Goal: Task Accomplishment & Management: Use online tool/utility

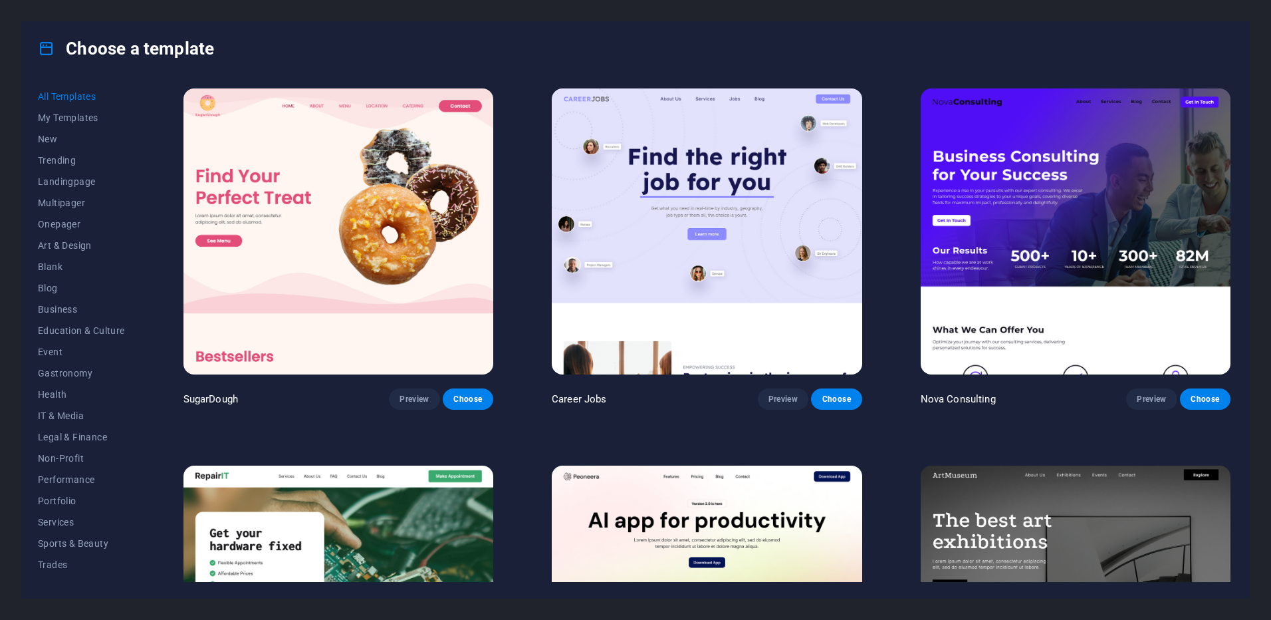
scroll to position [10863, 0]
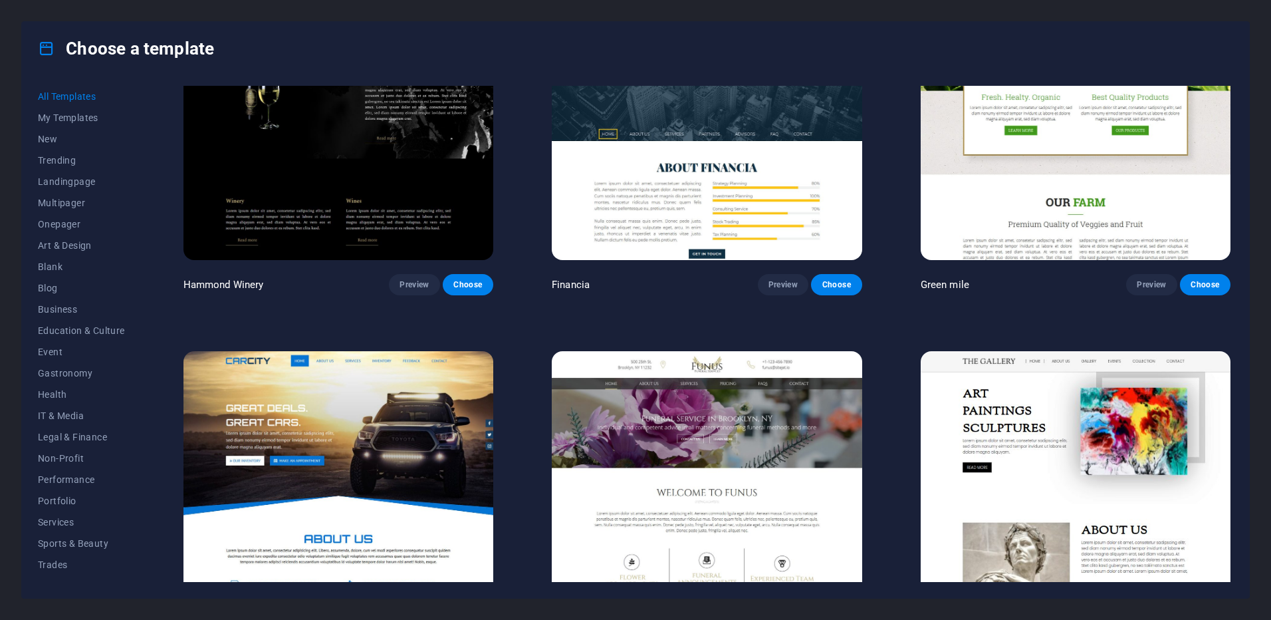
drag, startPoint x: 884, startPoint y: 213, endPoint x: 876, endPoint y: 292, distance: 78.8
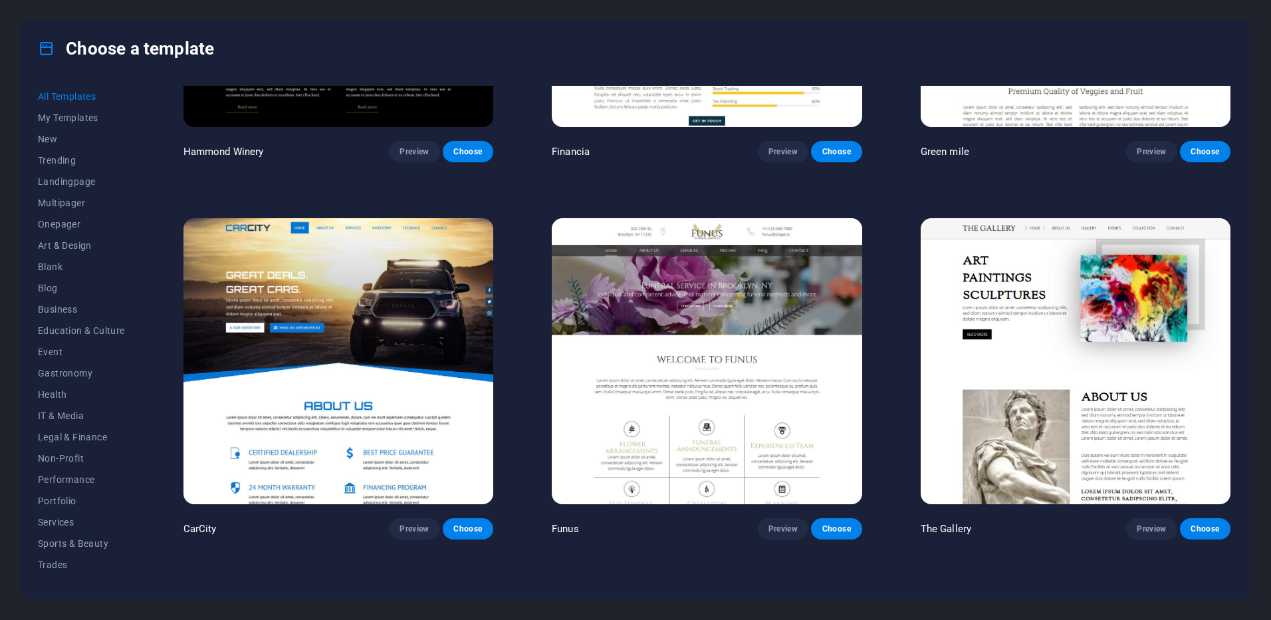
drag, startPoint x: 876, startPoint y: 274, endPoint x: 876, endPoint y: 290, distance: 16.0
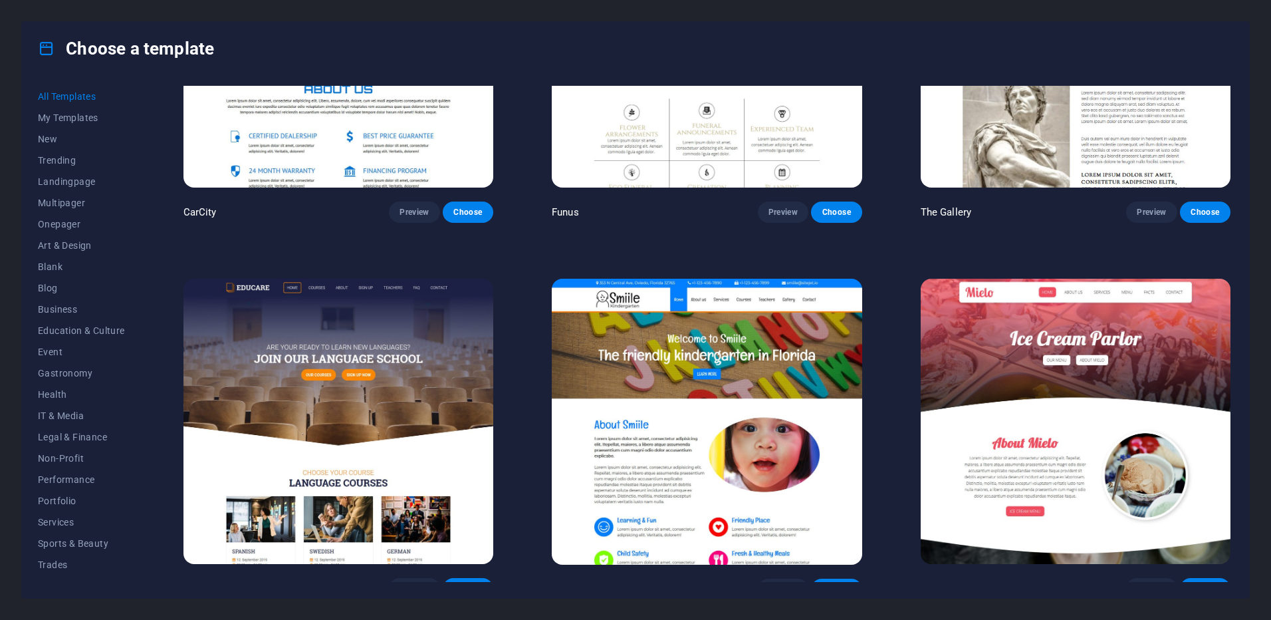
drag, startPoint x: 875, startPoint y: 290, endPoint x: 850, endPoint y: 411, distance: 122.8
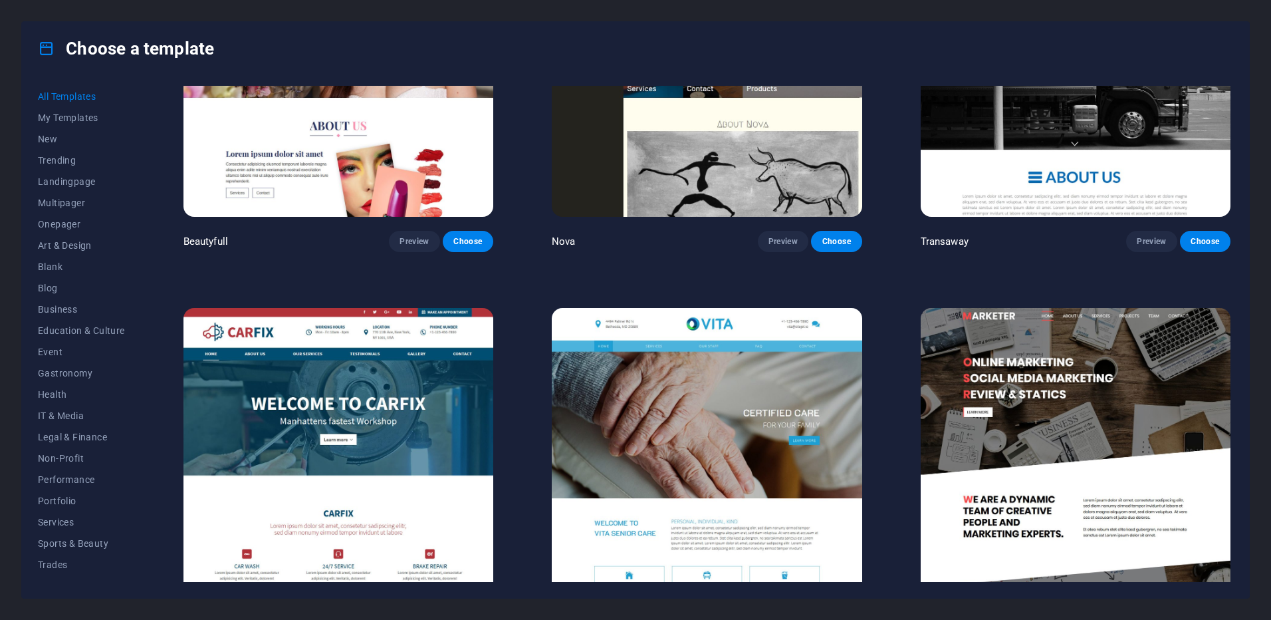
scroll to position [14867, 0]
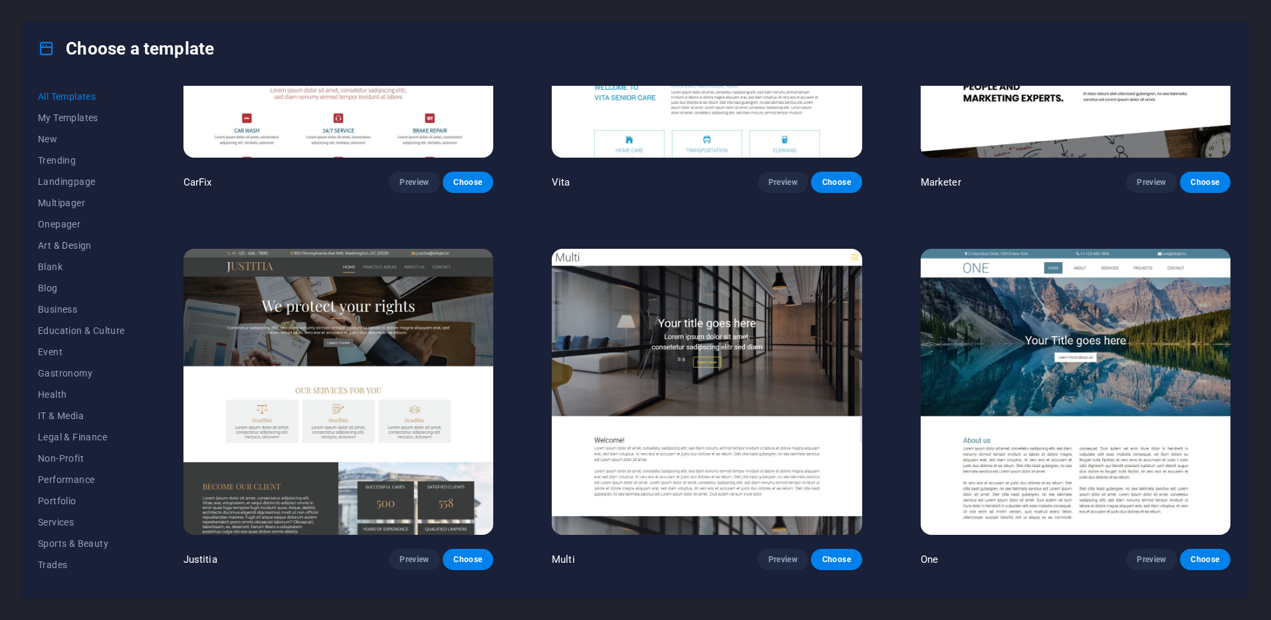
drag, startPoint x: 896, startPoint y: 319, endPoint x: 893, endPoint y: 404, distance: 85.1
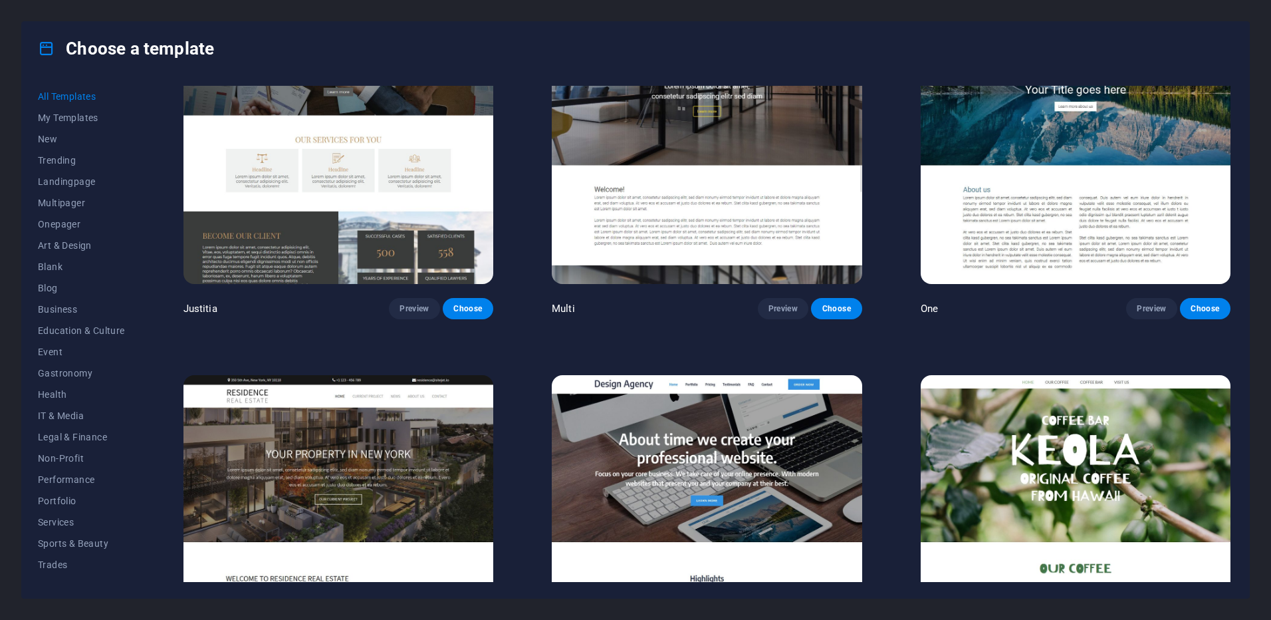
drag, startPoint x: 893, startPoint y: 404, endPoint x: 889, endPoint y: 467, distance: 62.6
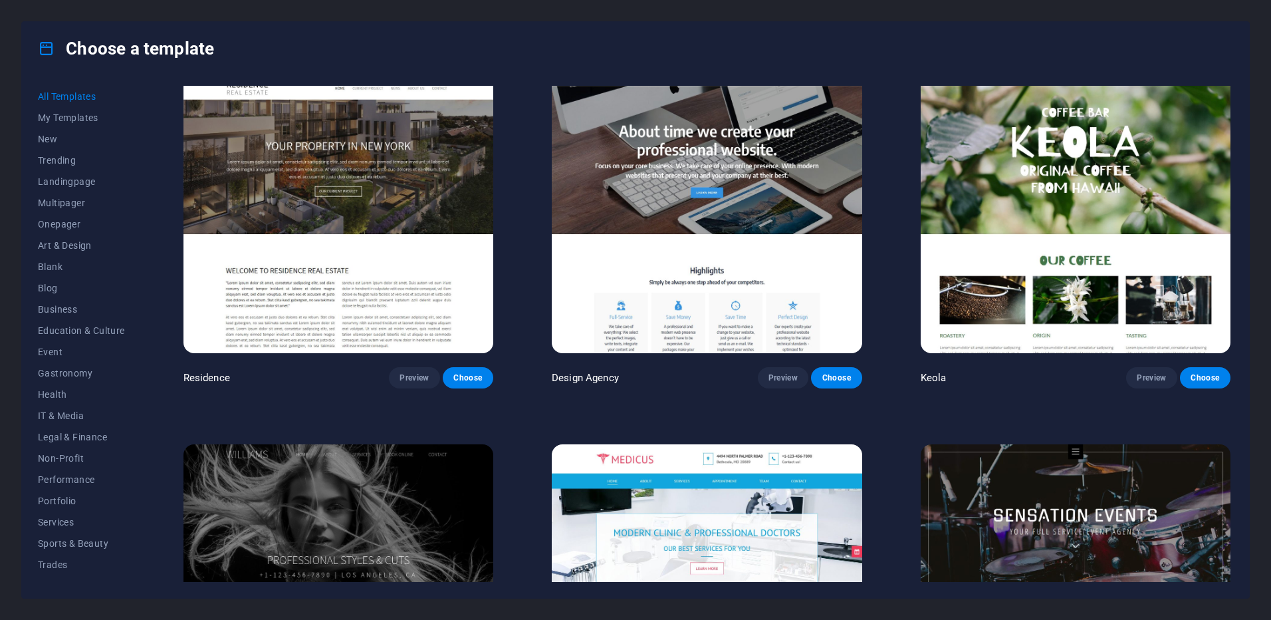
drag, startPoint x: 886, startPoint y: 455, endPoint x: 868, endPoint y: 530, distance: 76.6
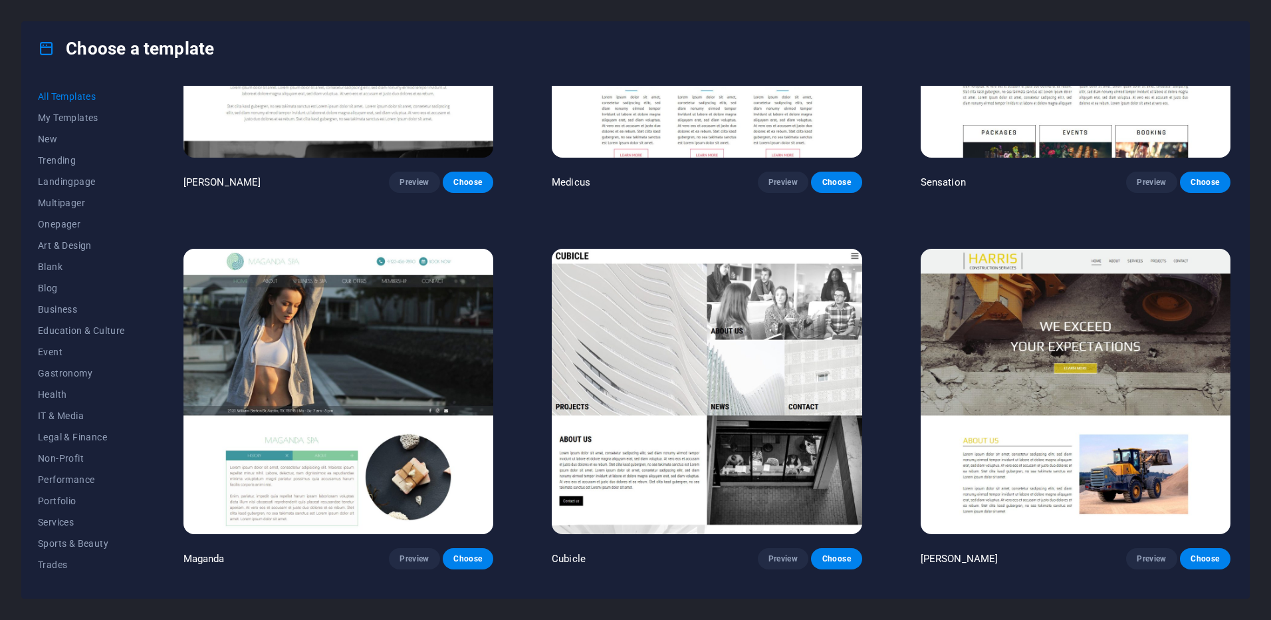
drag, startPoint x: 879, startPoint y: 299, endPoint x: 905, endPoint y: 405, distance: 108.8
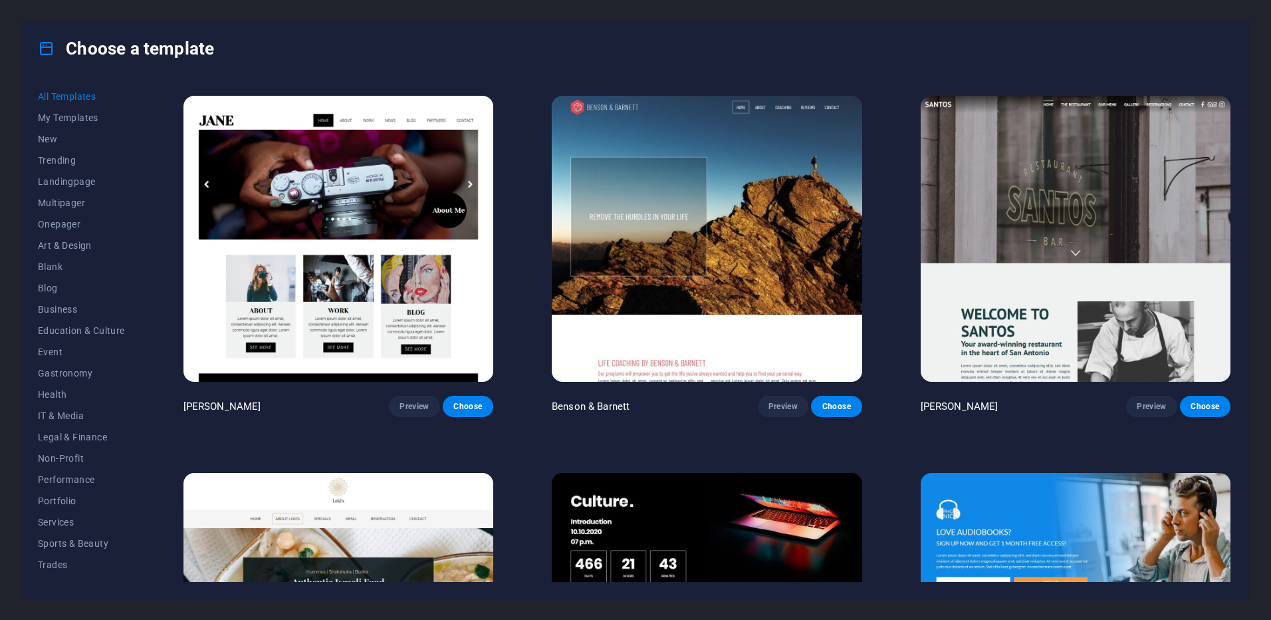
drag, startPoint x: 905, startPoint y: 405, endPoint x: 899, endPoint y: 475, distance: 70.1
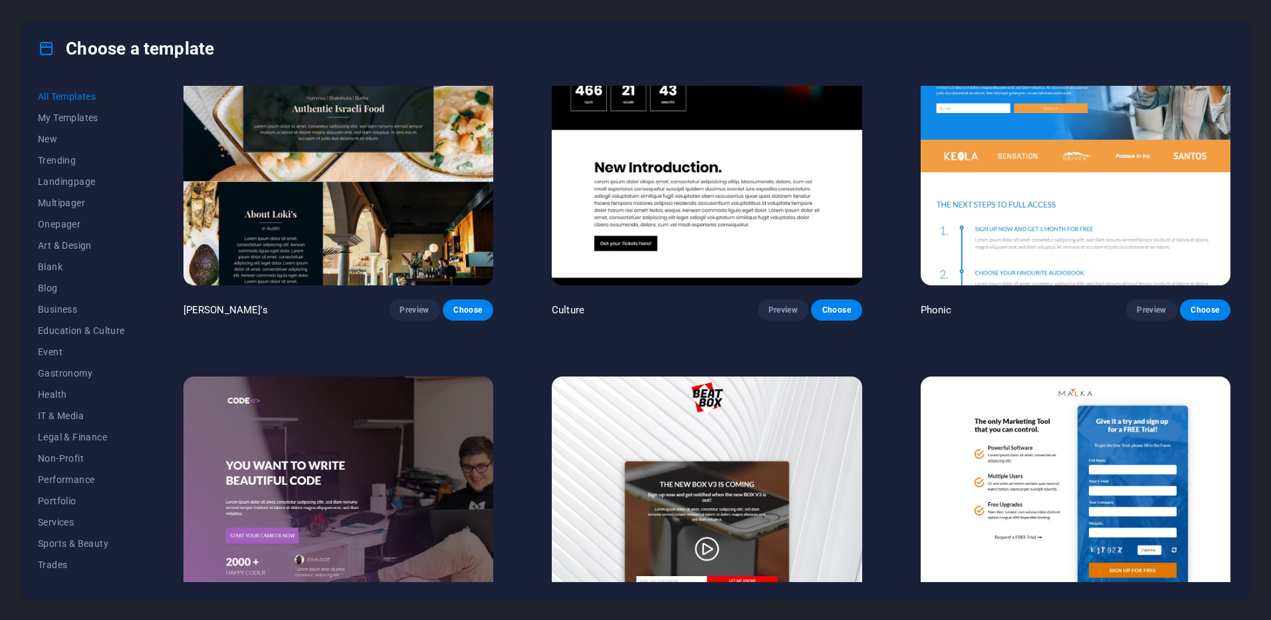
drag, startPoint x: 899, startPoint y: 414, endPoint x: 889, endPoint y: 528, distance: 114.1
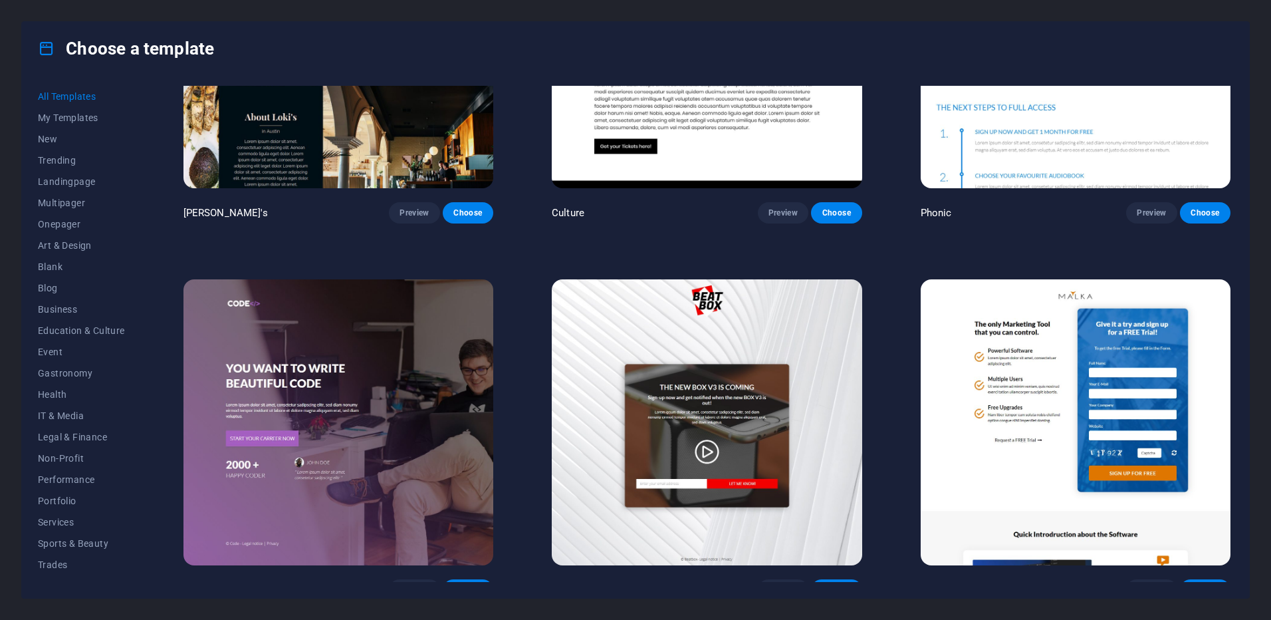
scroll to position [17515, 0]
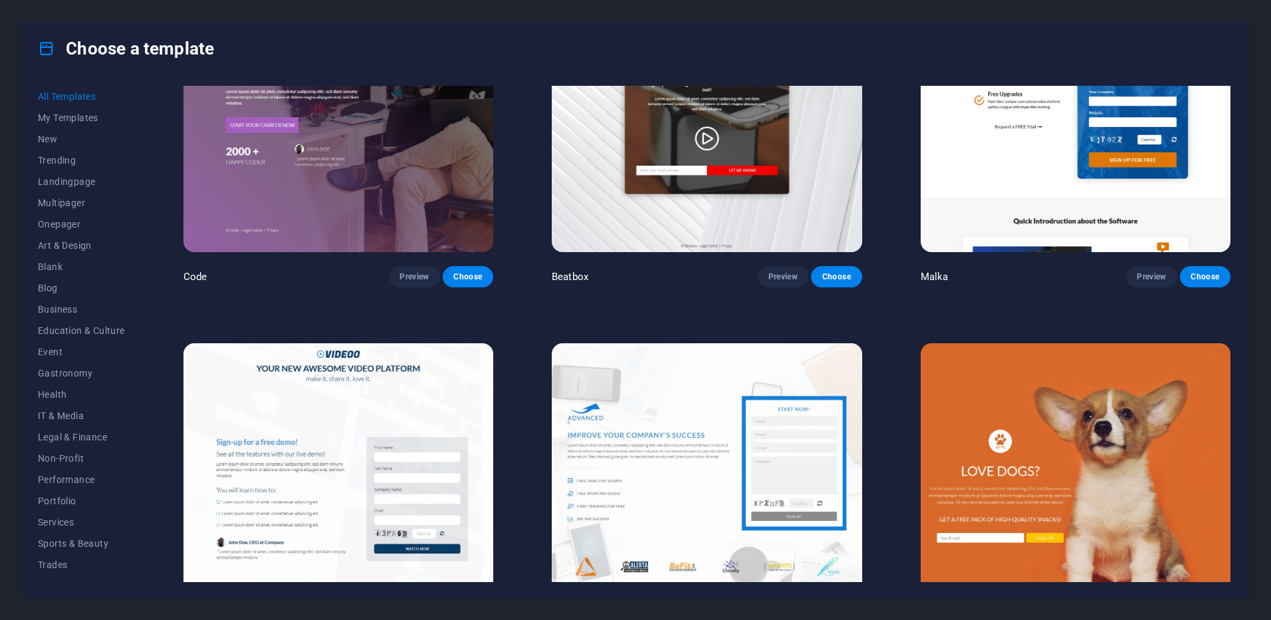
drag, startPoint x: 887, startPoint y: 370, endPoint x: 887, endPoint y: 511, distance: 140.9
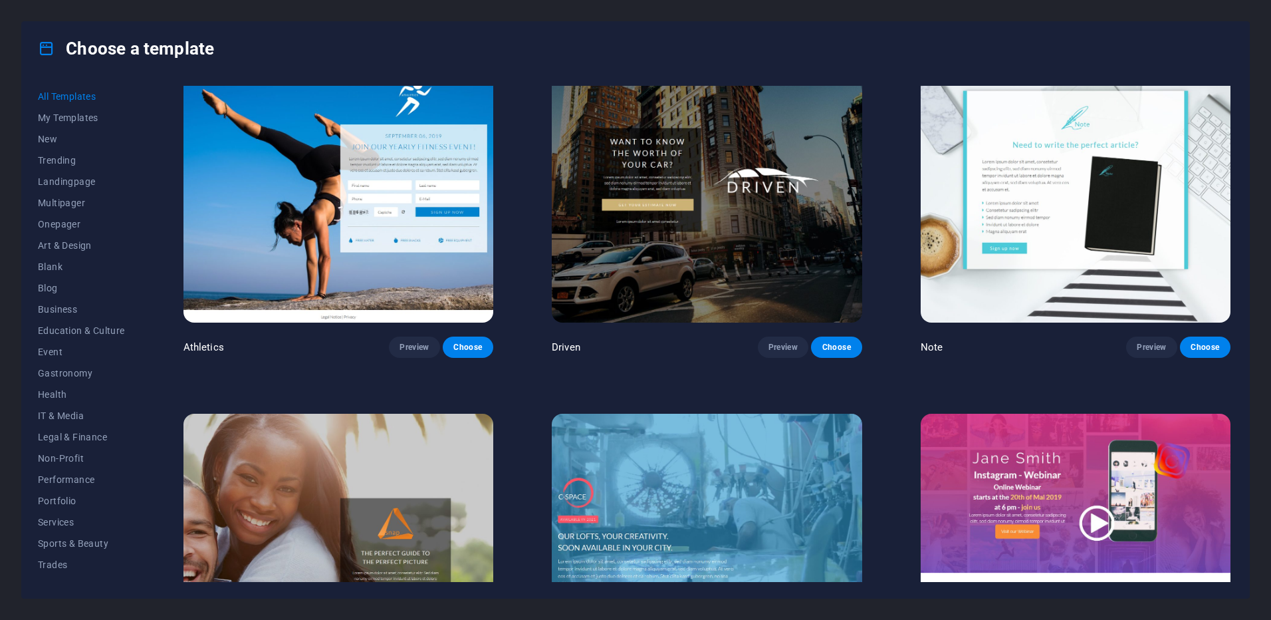
scroll to position [18703, 0]
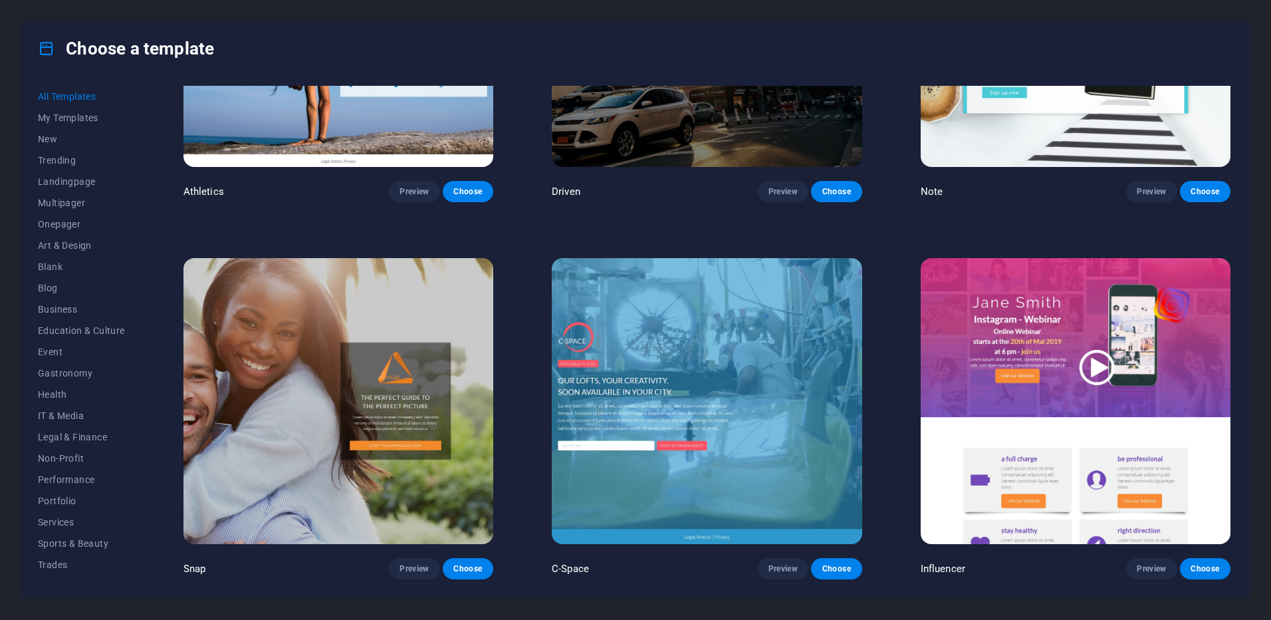
drag, startPoint x: 884, startPoint y: 359, endPoint x: 883, endPoint y: 448, distance: 89.1
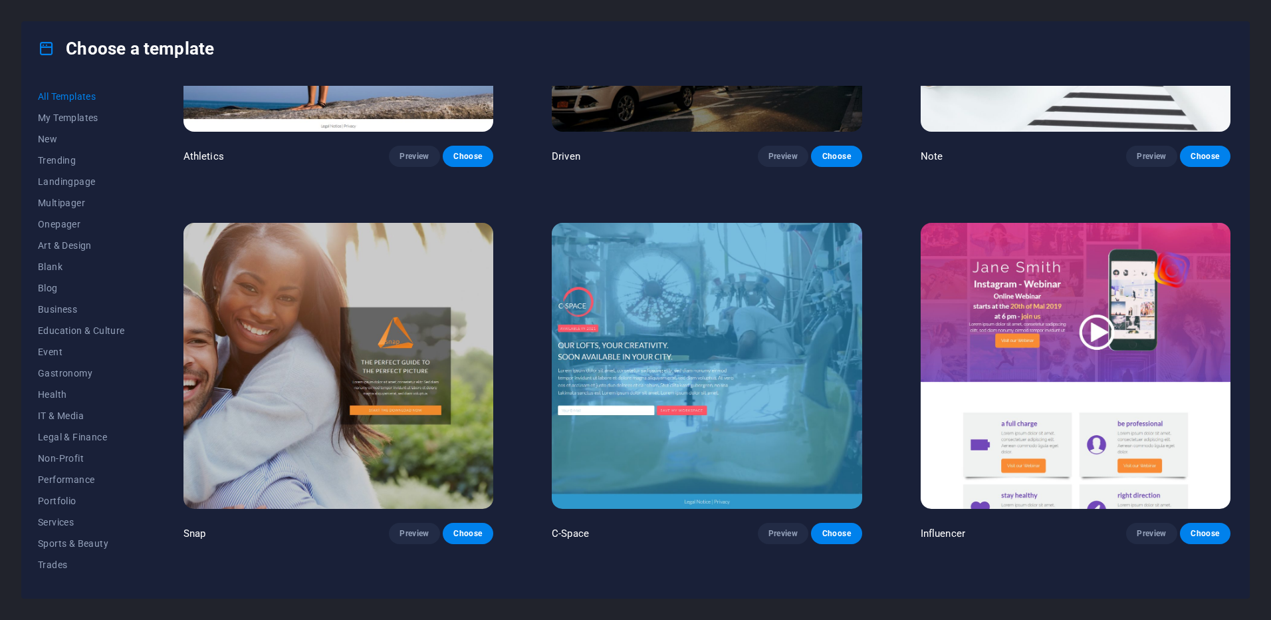
scroll to position [18701, 0]
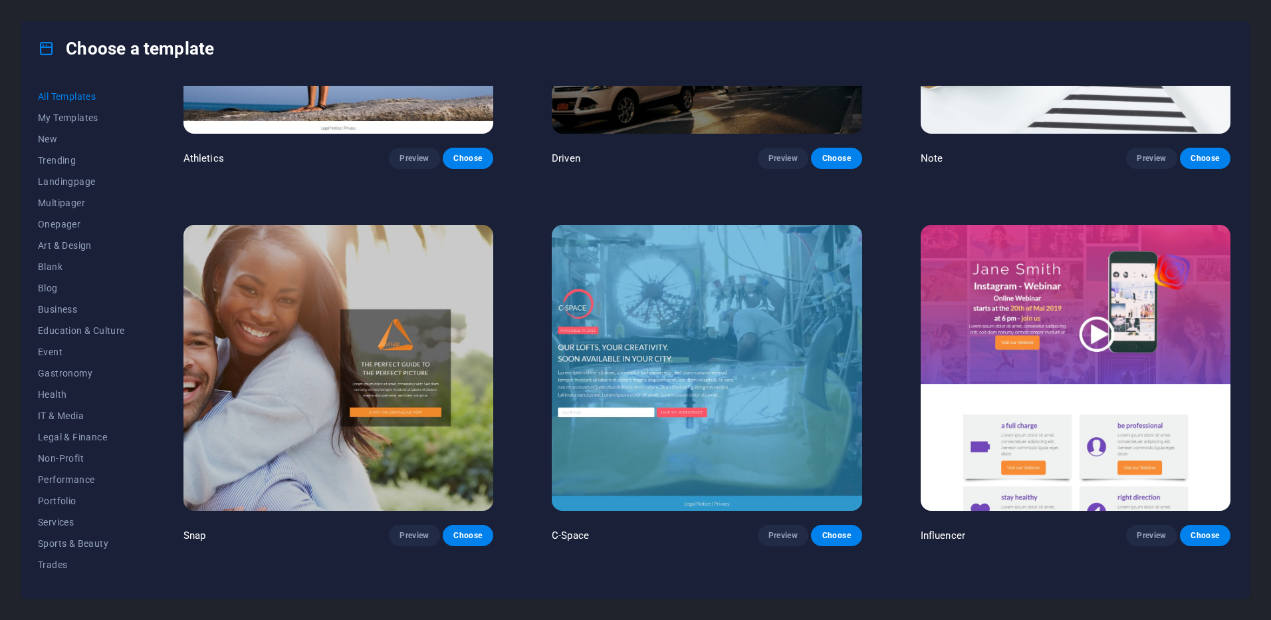
drag, startPoint x: 883, startPoint y: 448, endPoint x: 883, endPoint y: 436, distance: 12.0
click at [771, 530] on span "Preview" at bounding box center [782, 535] width 29 height 11
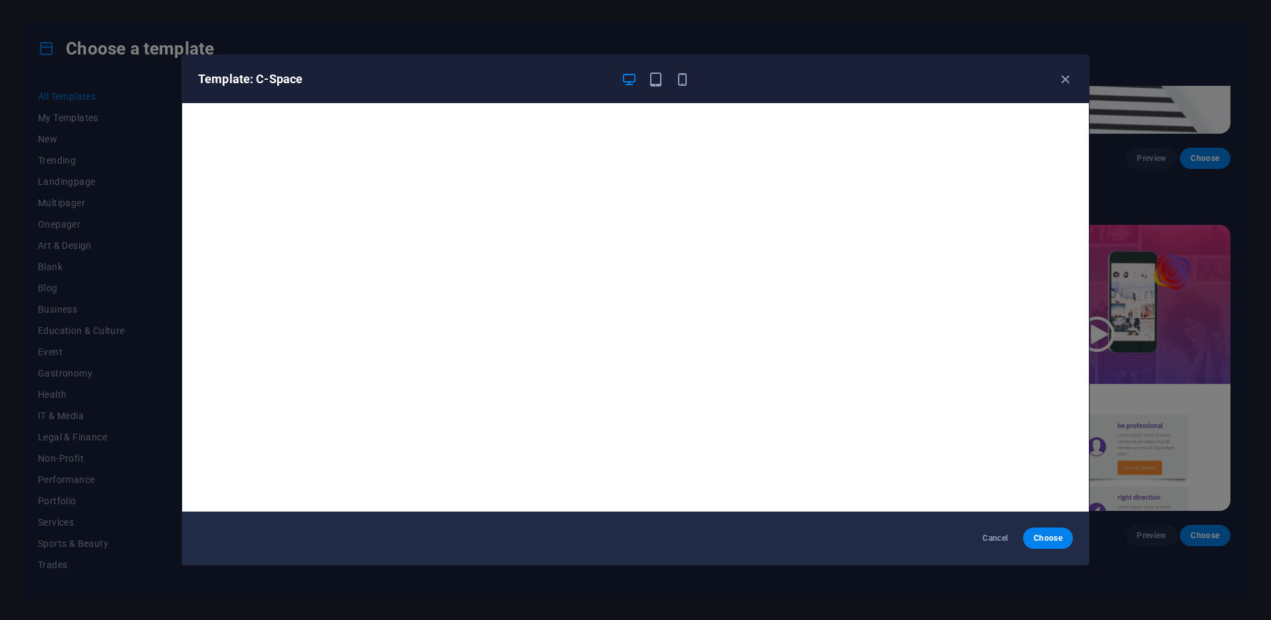
scroll to position [3, 0]
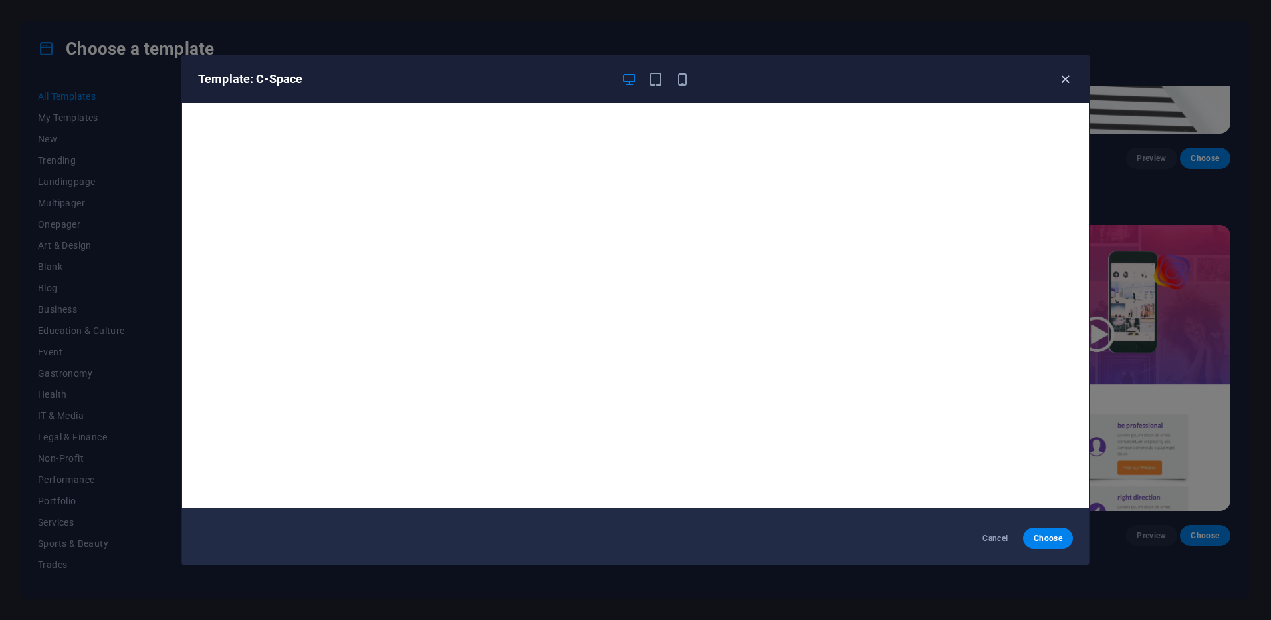
click at [1059, 79] on icon "button" at bounding box center [1065, 79] width 15 height 15
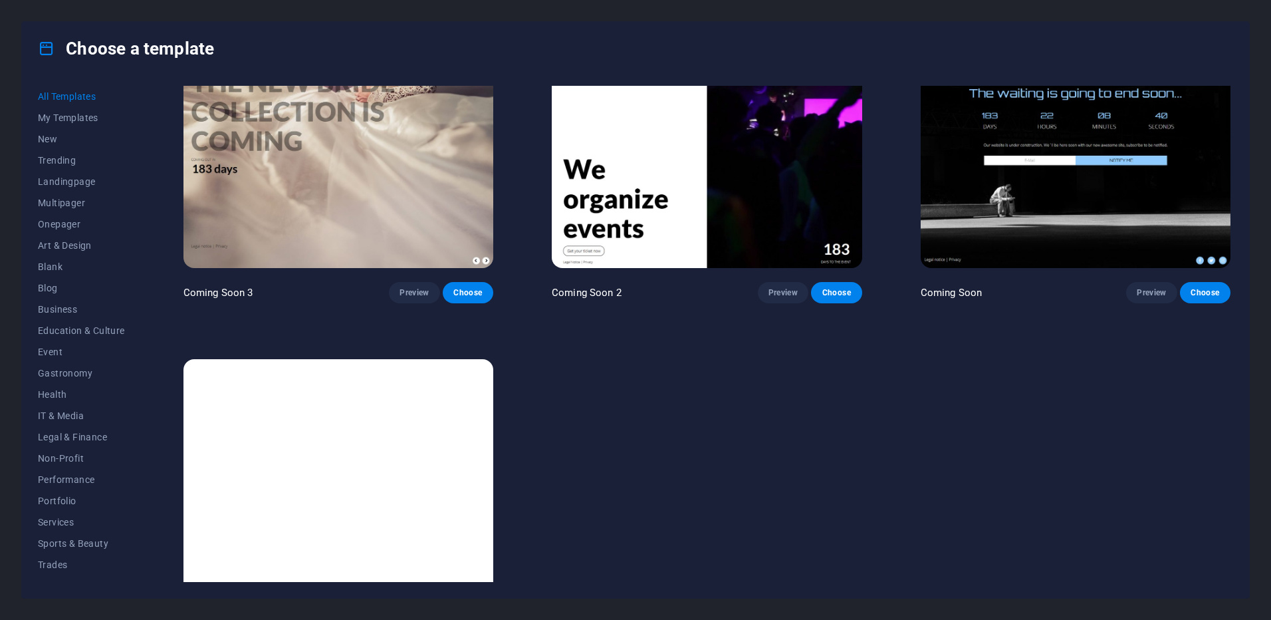
scroll to position [20465, 0]
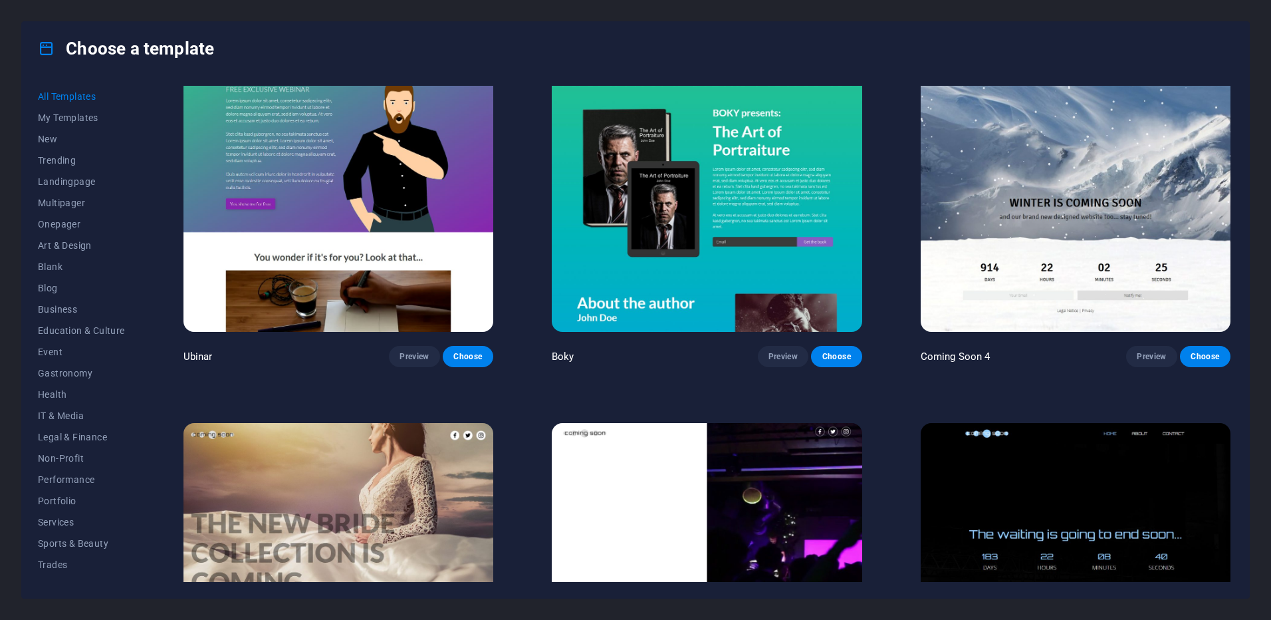
drag, startPoint x: 624, startPoint y: 484, endPoint x: 604, endPoint y: 376, distance: 109.5
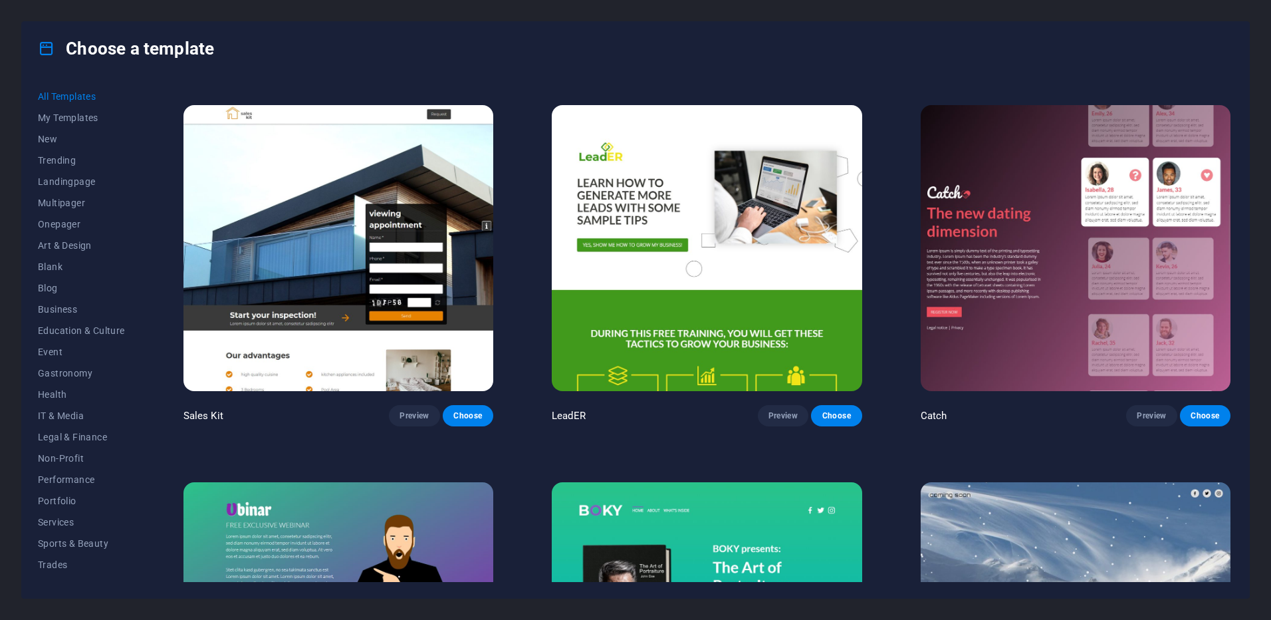
drag, startPoint x: 871, startPoint y: 286, endPoint x: 850, endPoint y: 196, distance: 92.9
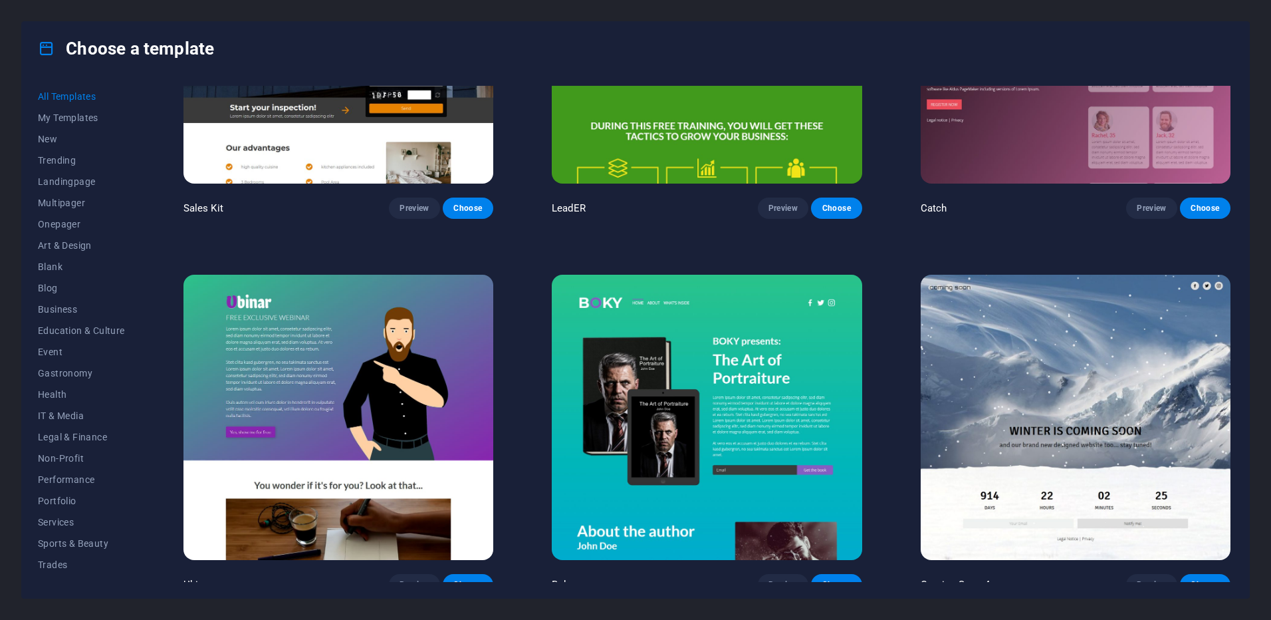
drag, startPoint x: 886, startPoint y: 518, endPoint x: 887, endPoint y: 611, distance: 93.1
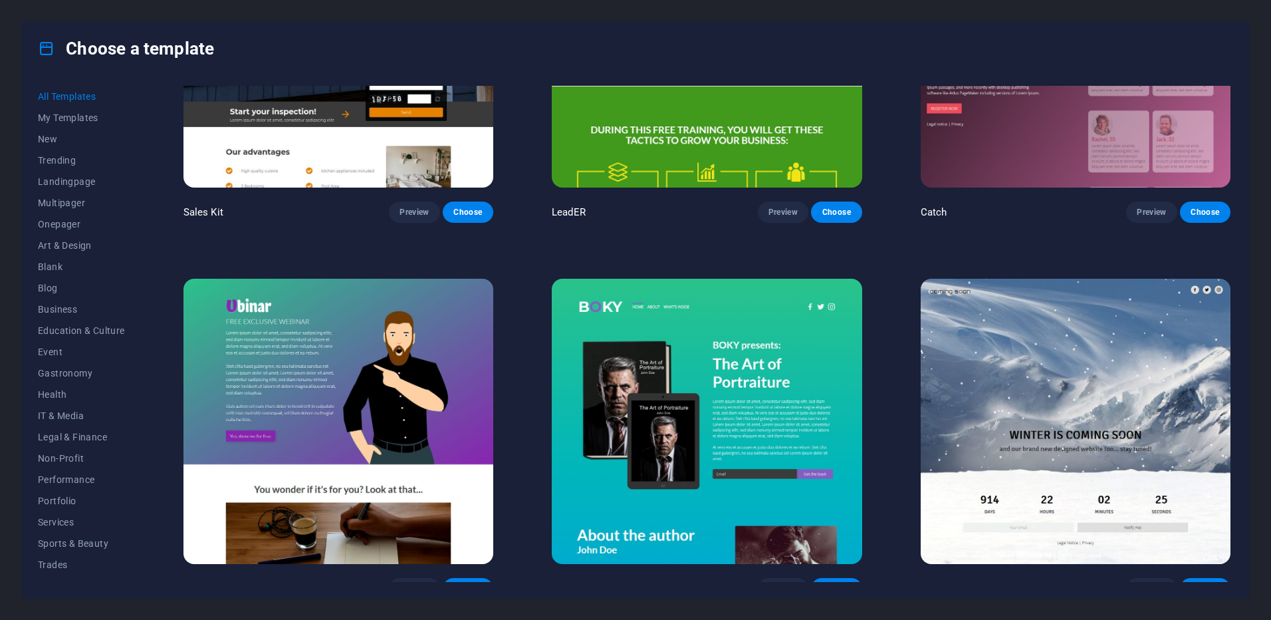
drag, startPoint x: 940, startPoint y: 446, endPoint x: 902, endPoint y: 367, distance: 87.7
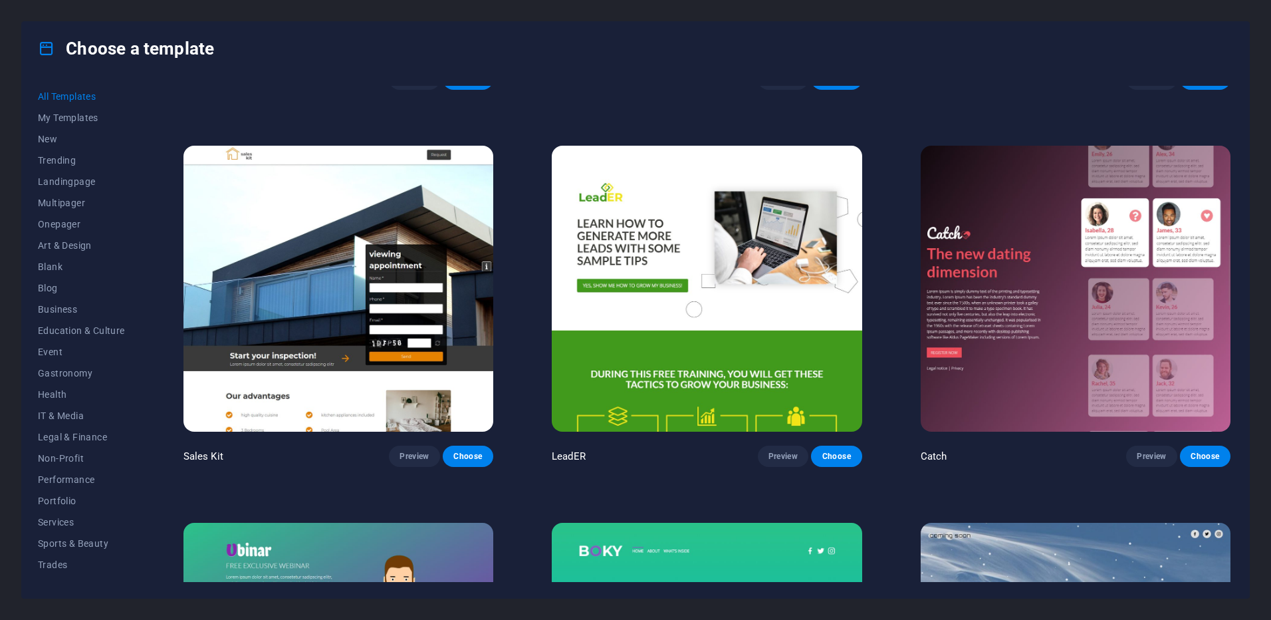
drag, startPoint x: 902, startPoint y: 367, endPoint x: 902, endPoint y: 302, distance: 65.1
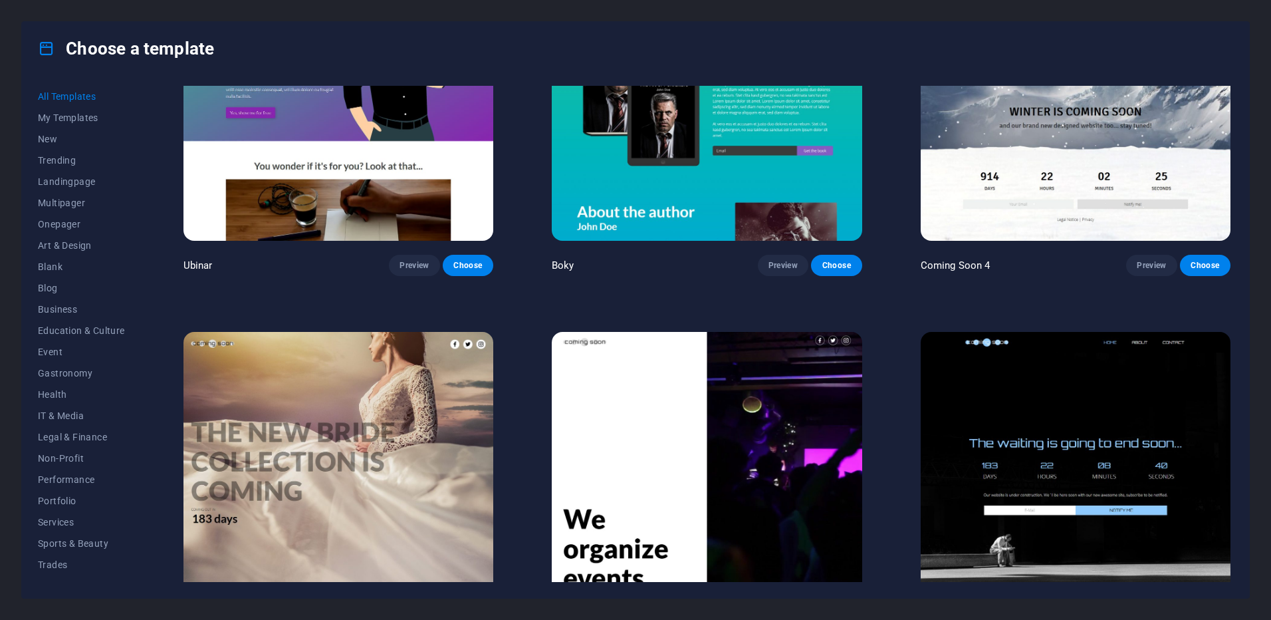
drag, startPoint x: 904, startPoint y: 286, endPoint x: 863, endPoint y: 437, distance: 155.6
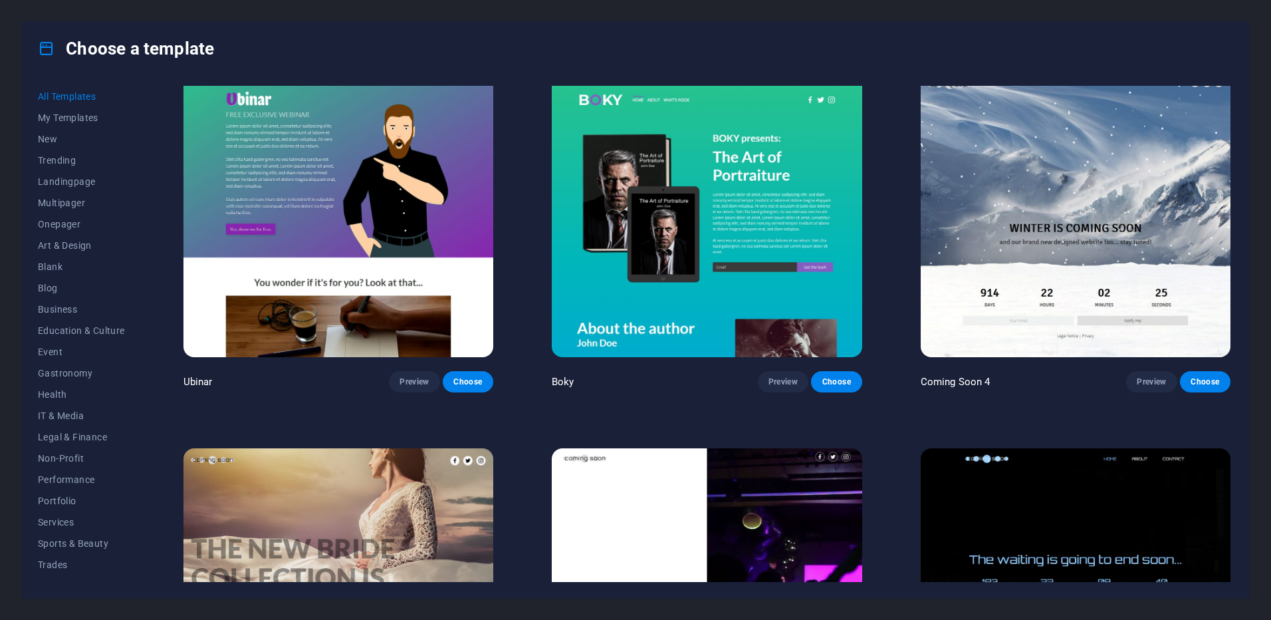
scroll to position [19808, 0]
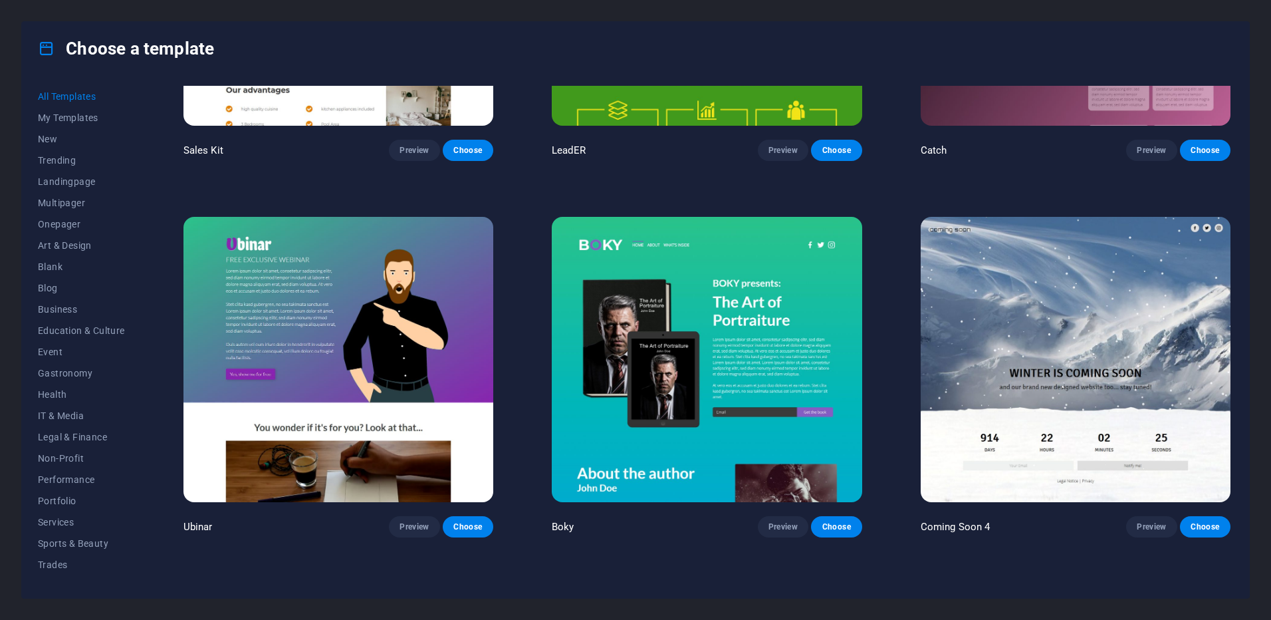
drag, startPoint x: 857, startPoint y: 422, endPoint x: 851, endPoint y: 344, distance: 78.7
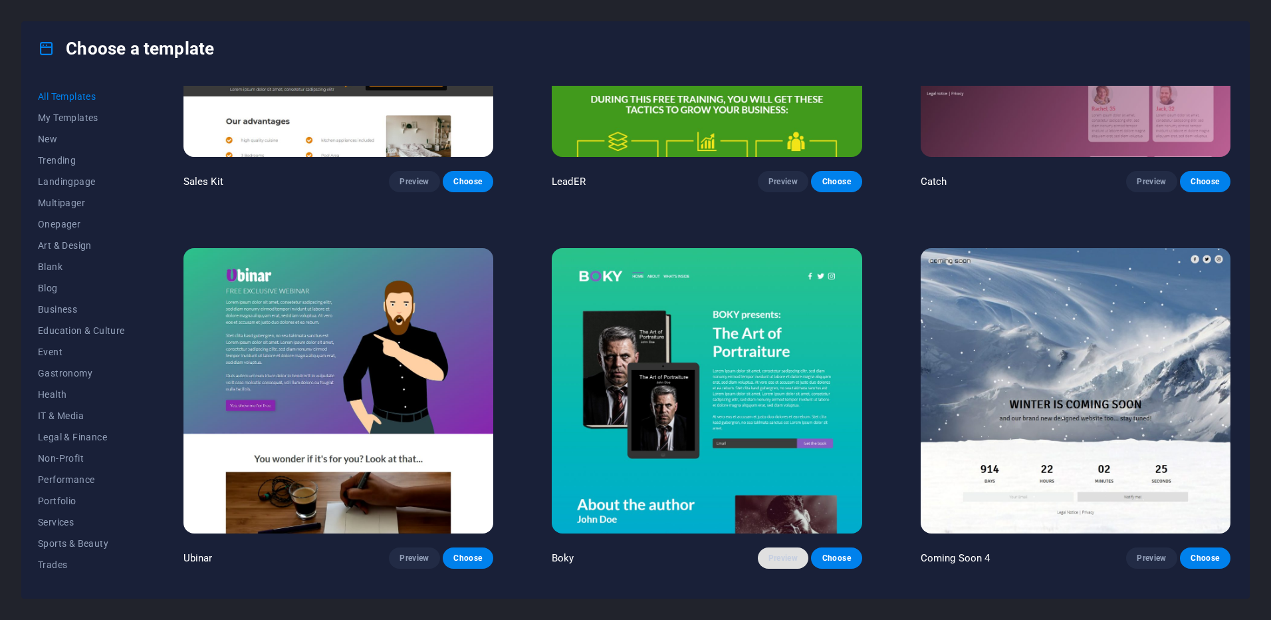
click at [784, 547] on button "Preview" at bounding box center [783, 557] width 51 height 21
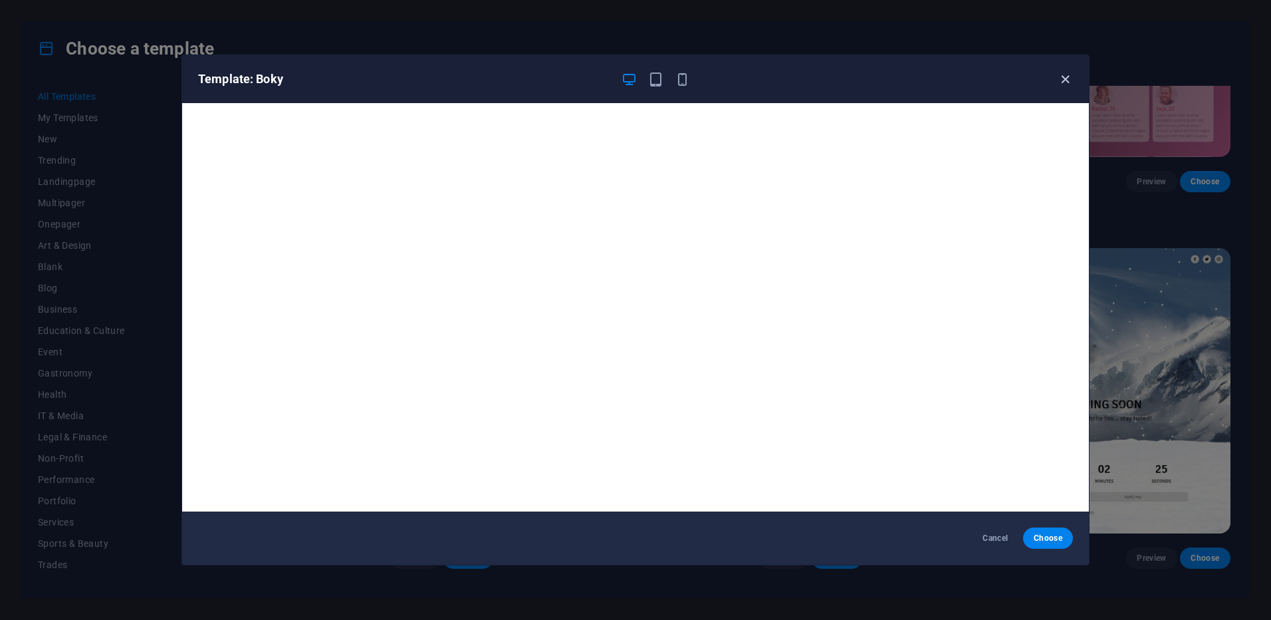
click at [1063, 72] on icon "button" at bounding box center [1065, 79] width 15 height 15
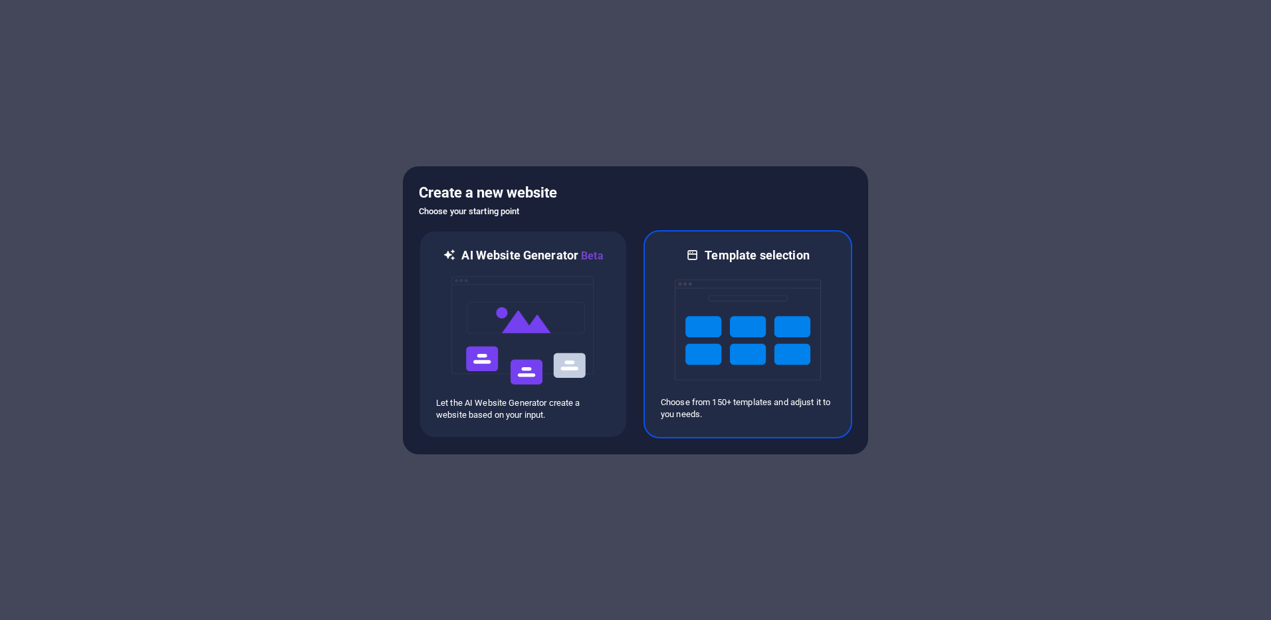
click at [740, 312] on img at bounding box center [748, 329] width 146 height 133
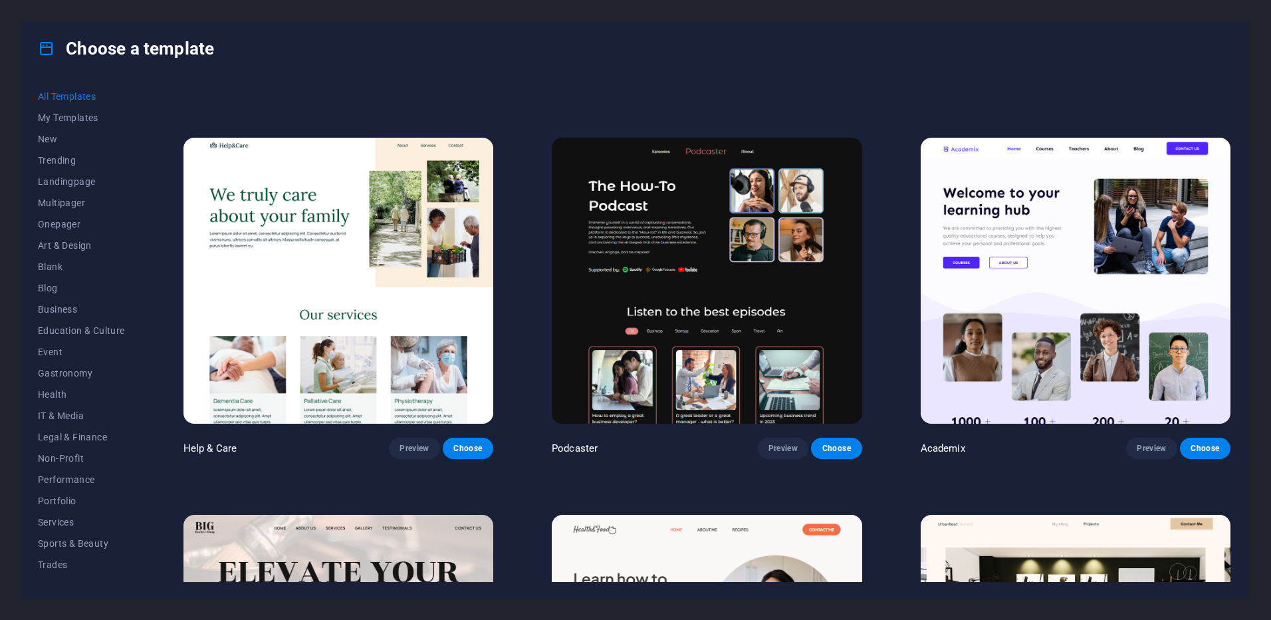
scroll to position [1484, 0]
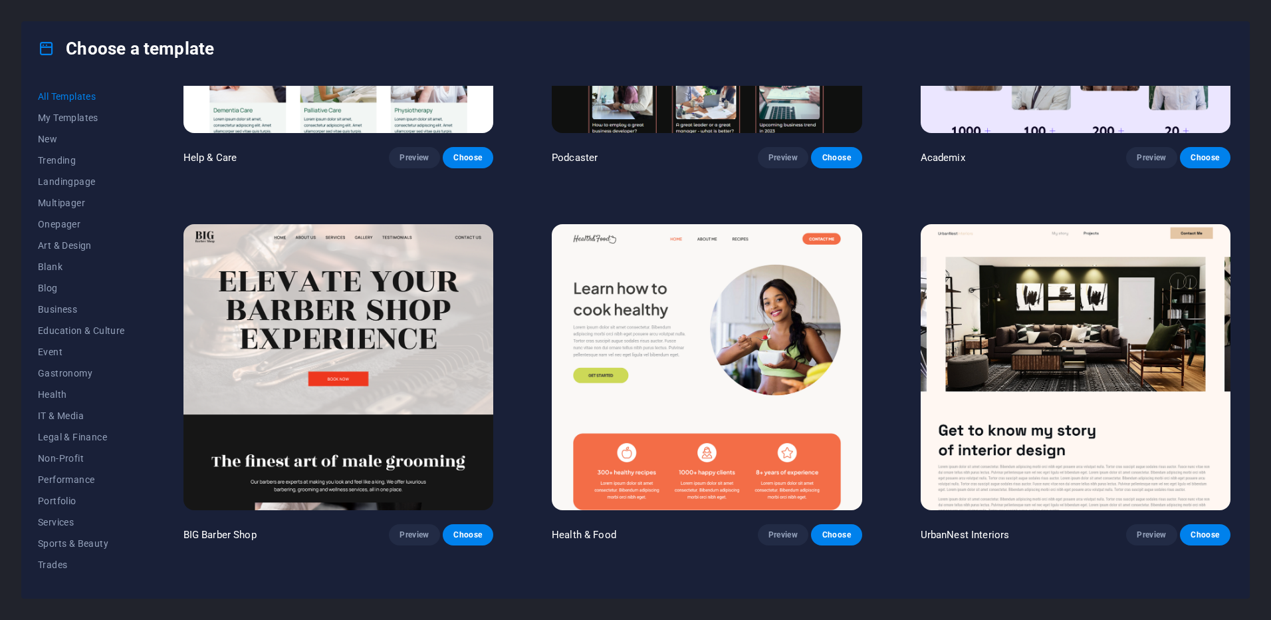
drag, startPoint x: 518, startPoint y: 255, endPoint x: 487, endPoint y: 308, distance: 61.7
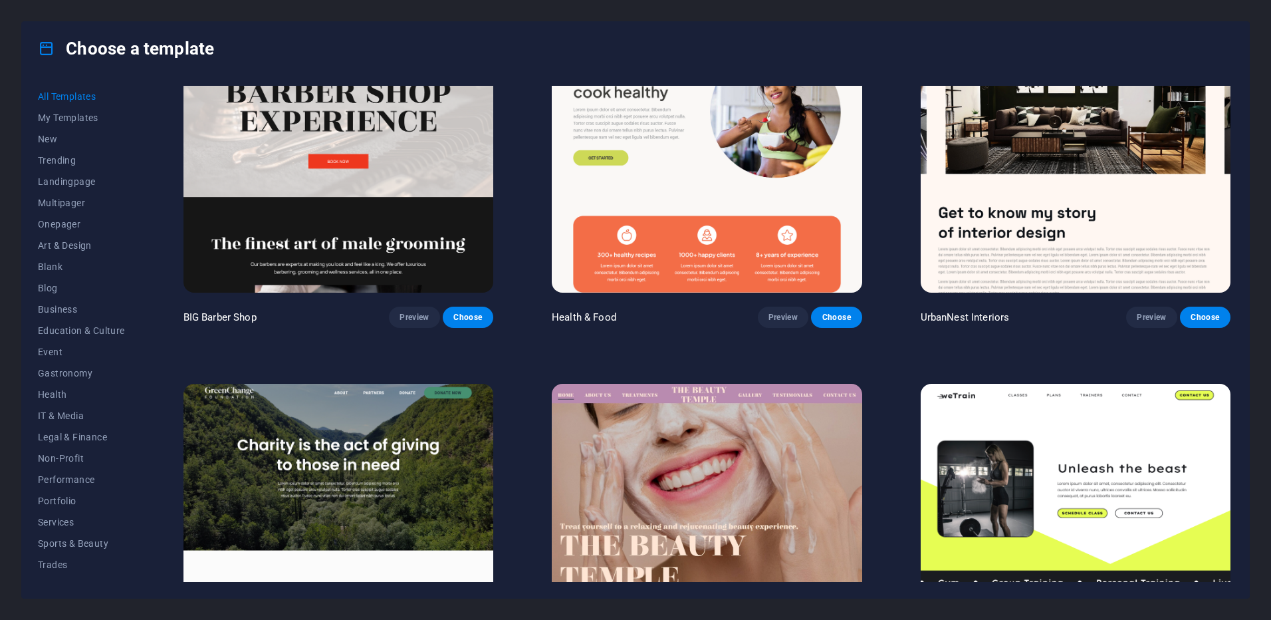
drag, startPoint x: 508, startPoint y: 296, endPoint x: 502, endPoint y: 370, distance: 74.7
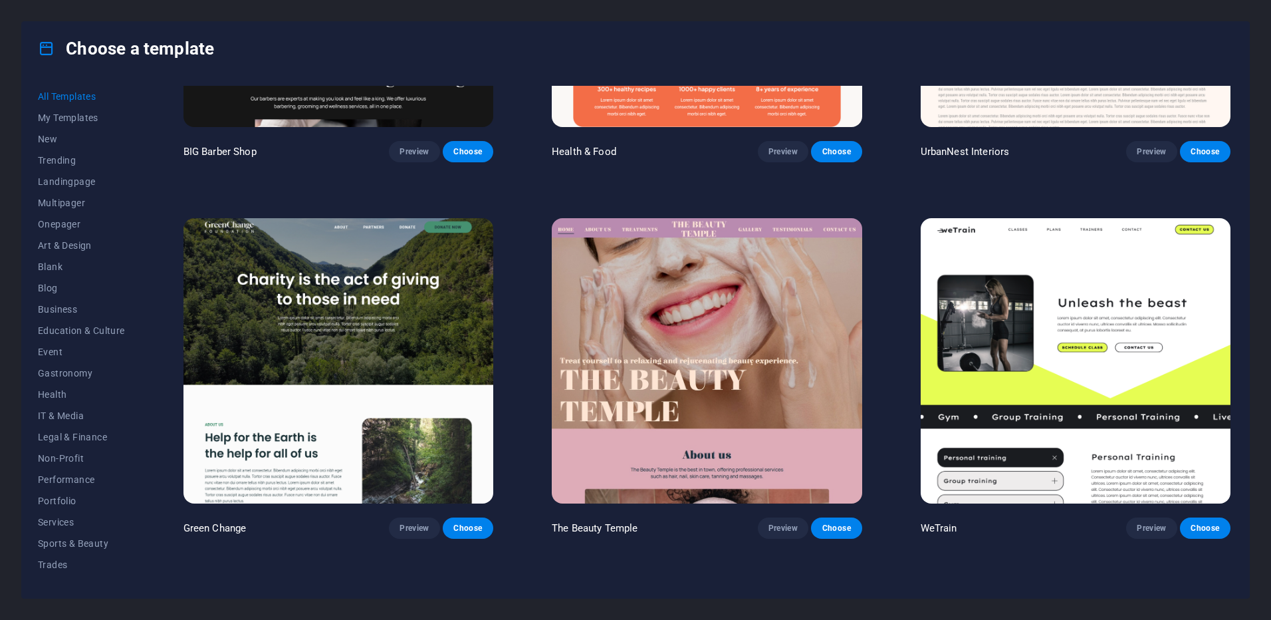
drag, startPoint x: 501, startPoint y: 352, endPoint x: 492, endPoint y: 408, distance: 56.6
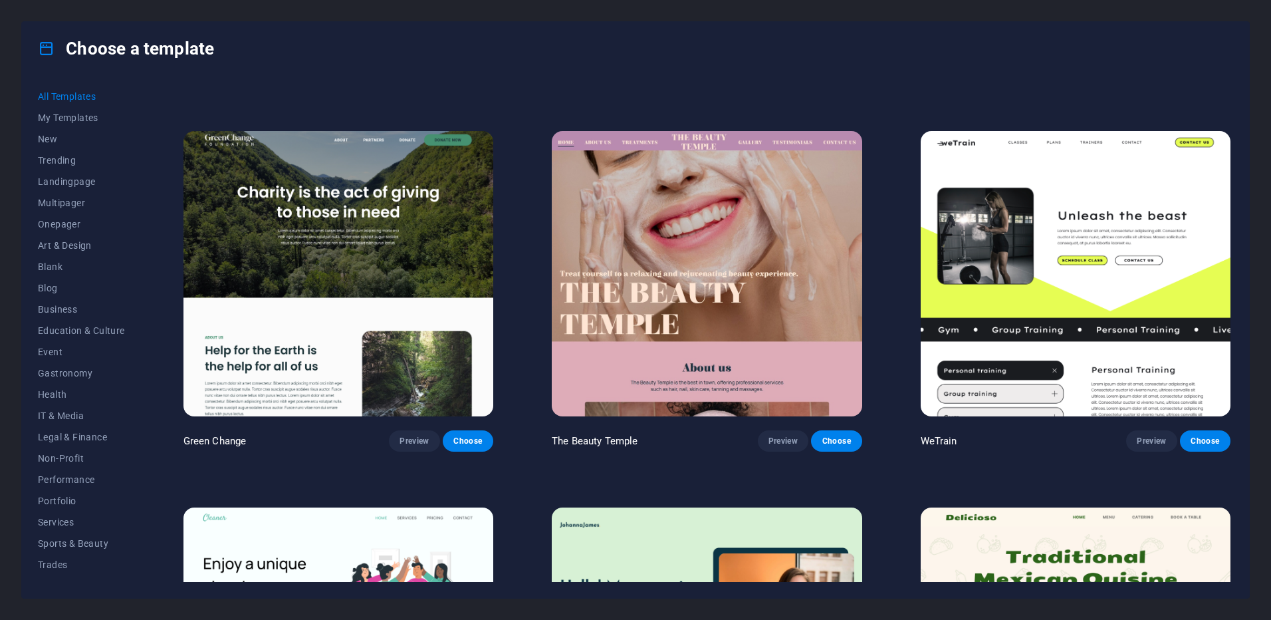
scroll to position [2225, 0]
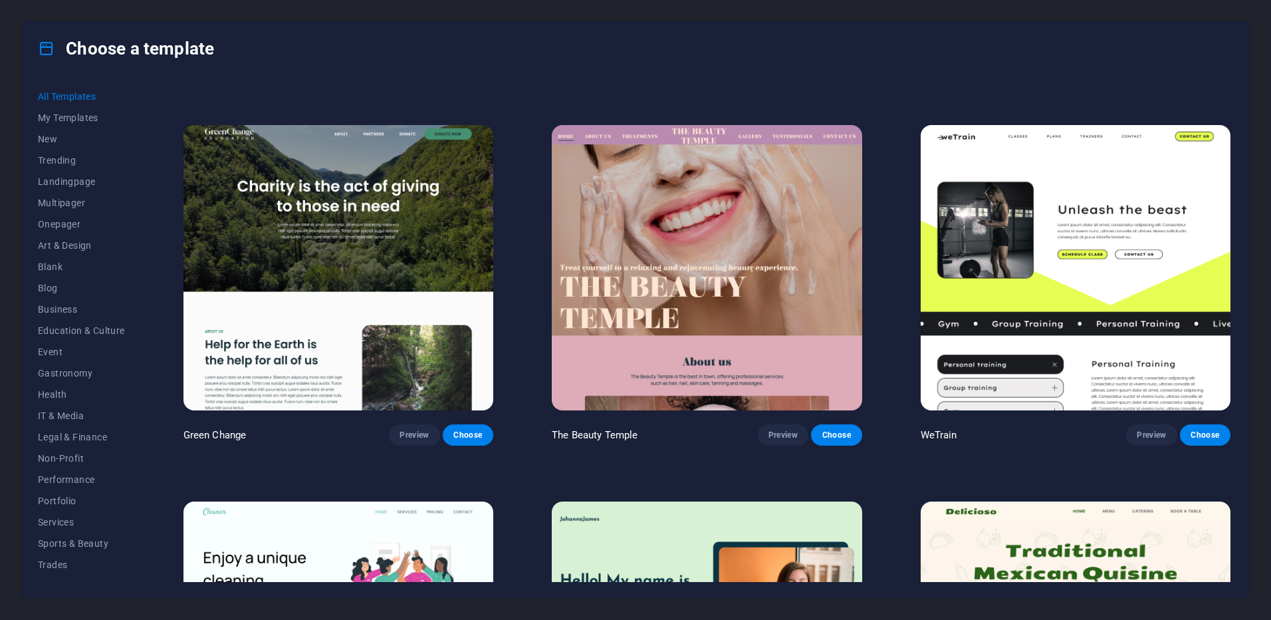
drag, startPoint x: 512, startPoint y: 320, endPoint x: 513, endPoint y: 336, distance: 16.0
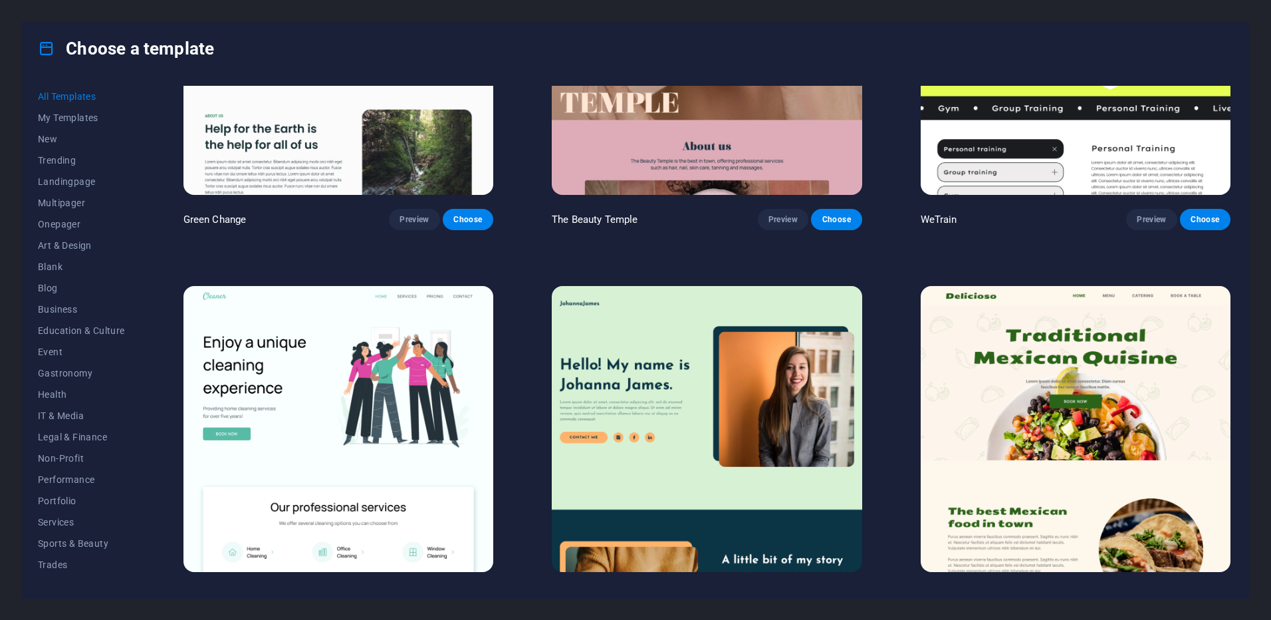
drag, startPoint x: 539, startPoint y: 313, endPoint x: 536, endPoint y: 374, distance: 61.2
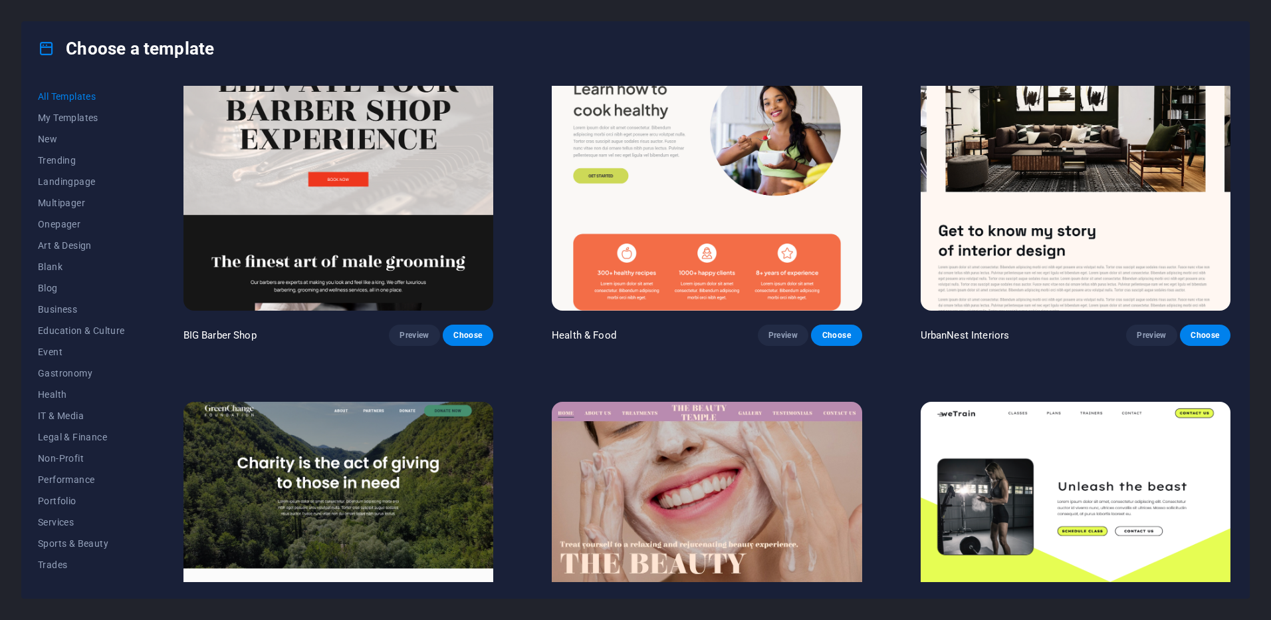
drag, startPoint x: 533, startPoint y: 369, endPoint x: 512, endPoint y: 223, distance: 147.8
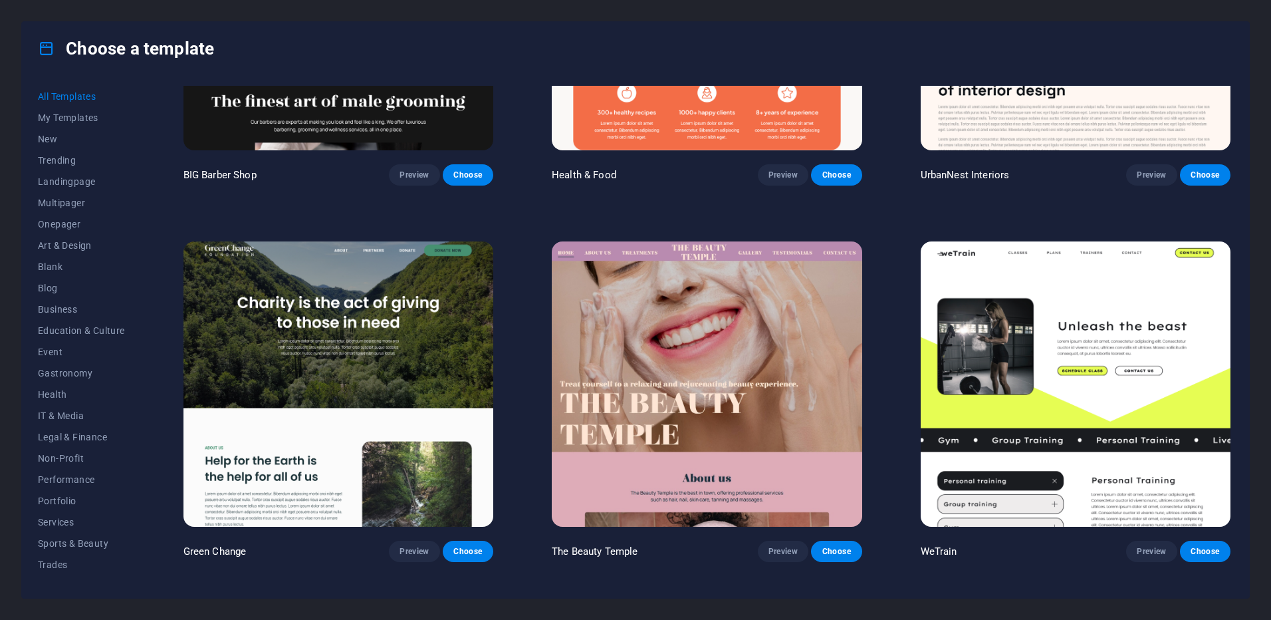
scroll to position [2204, 0]
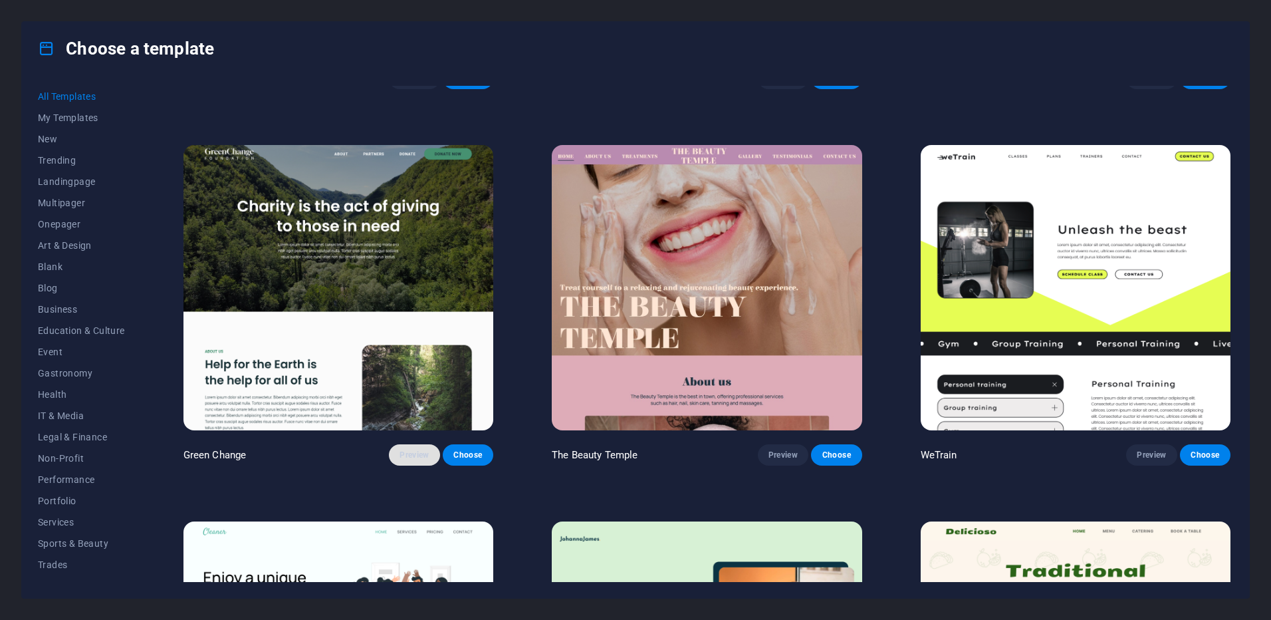
click at [424, 449] on span "Preview" at bounding box center [413, 454] width 29 height 11
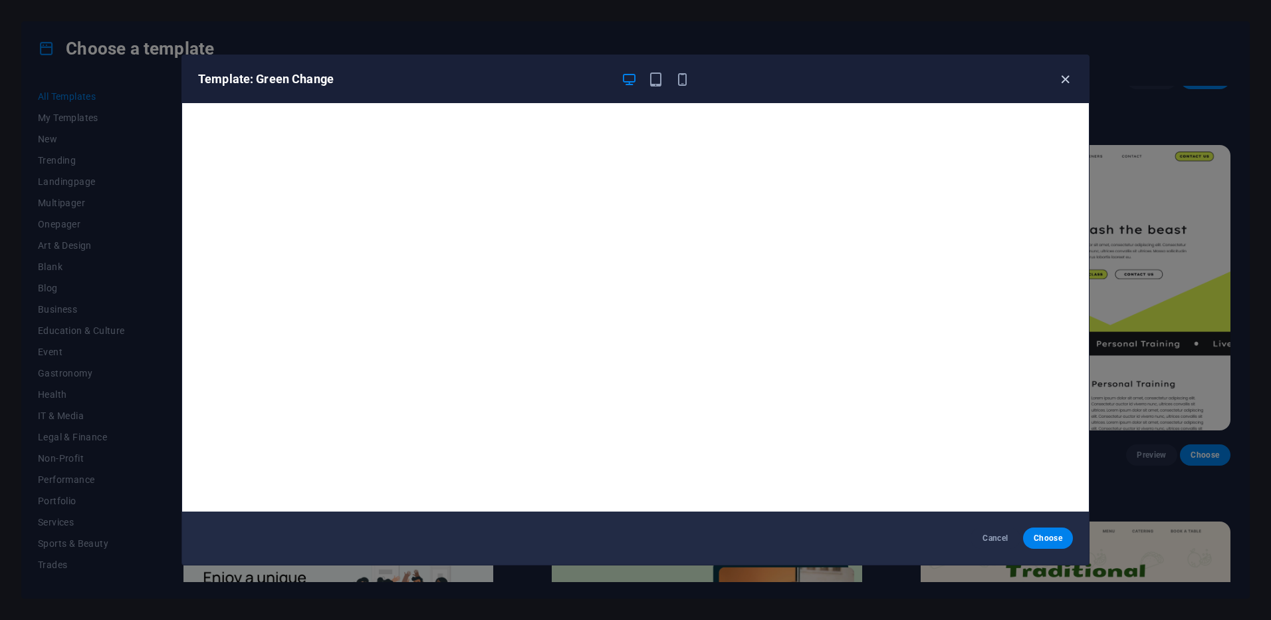
click at [1060, 79] on icon "button" at bounding box center [1065, 79] width 15 height 15
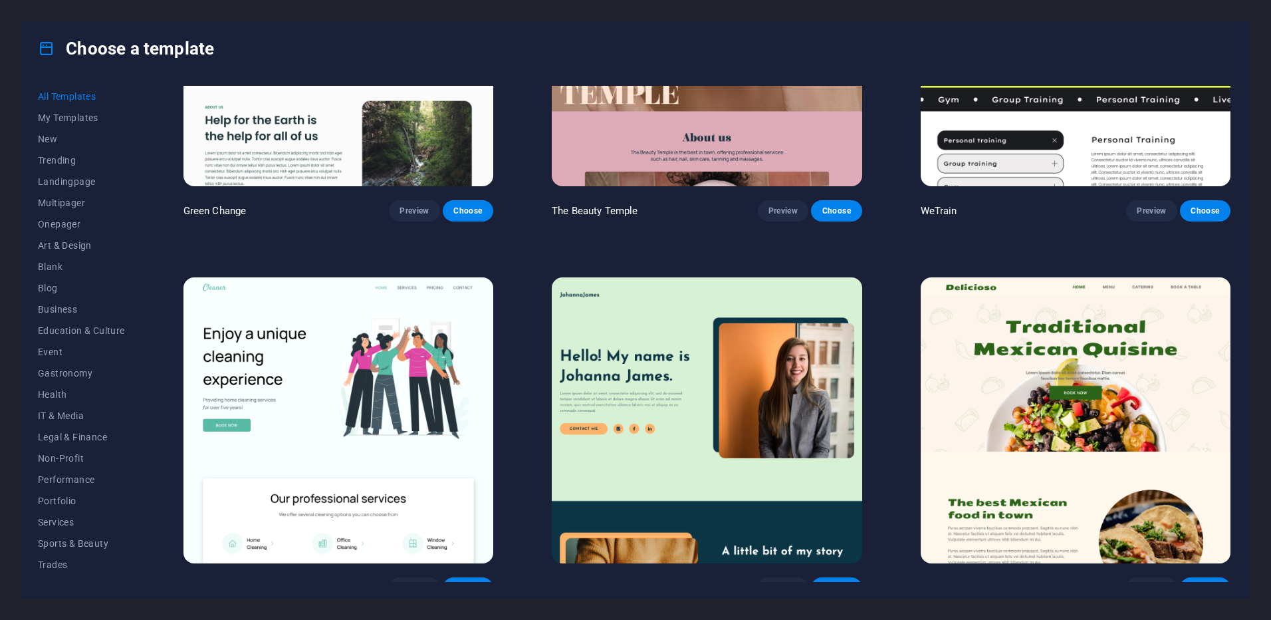
scroll to position [2634, 0]
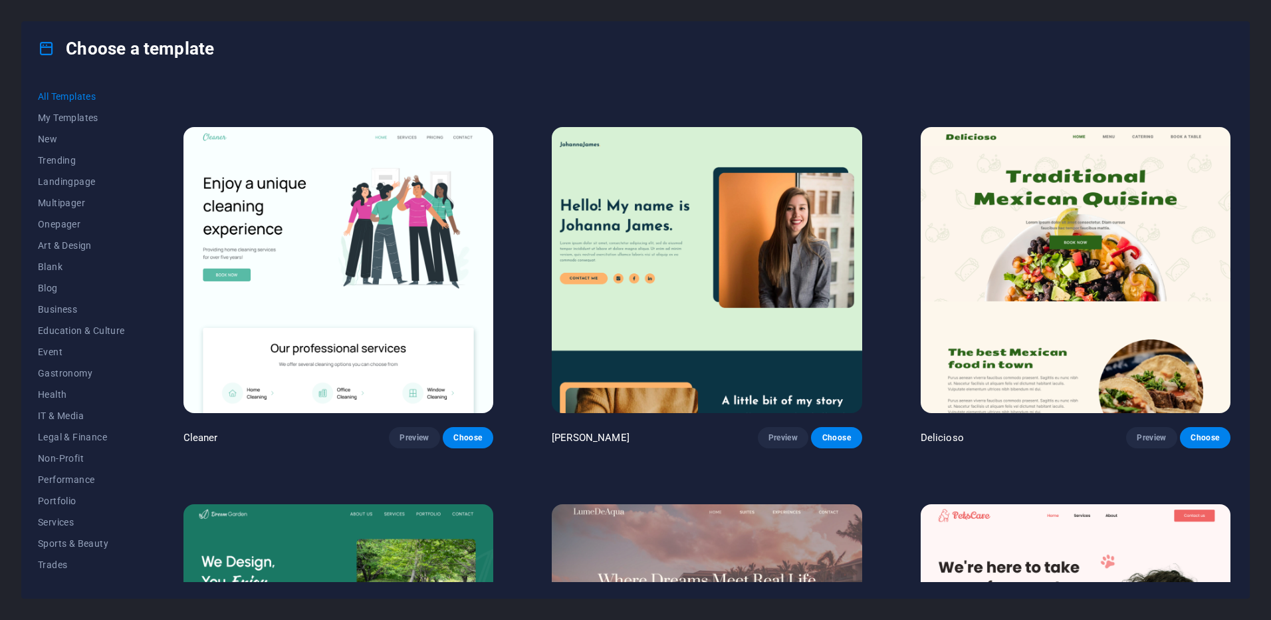
drag, startPoint x: 890, startPoint y: 307, endPoint x: 885, endPoint y: 388, distance: 81.2
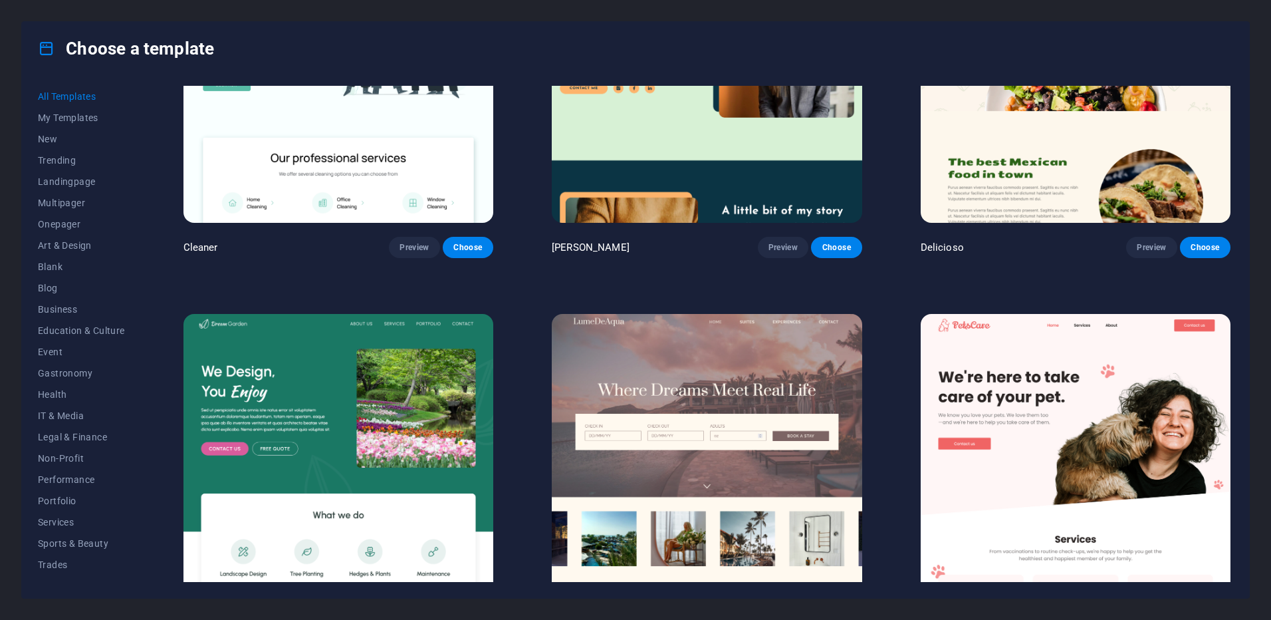
scroll to position [2793, 0]
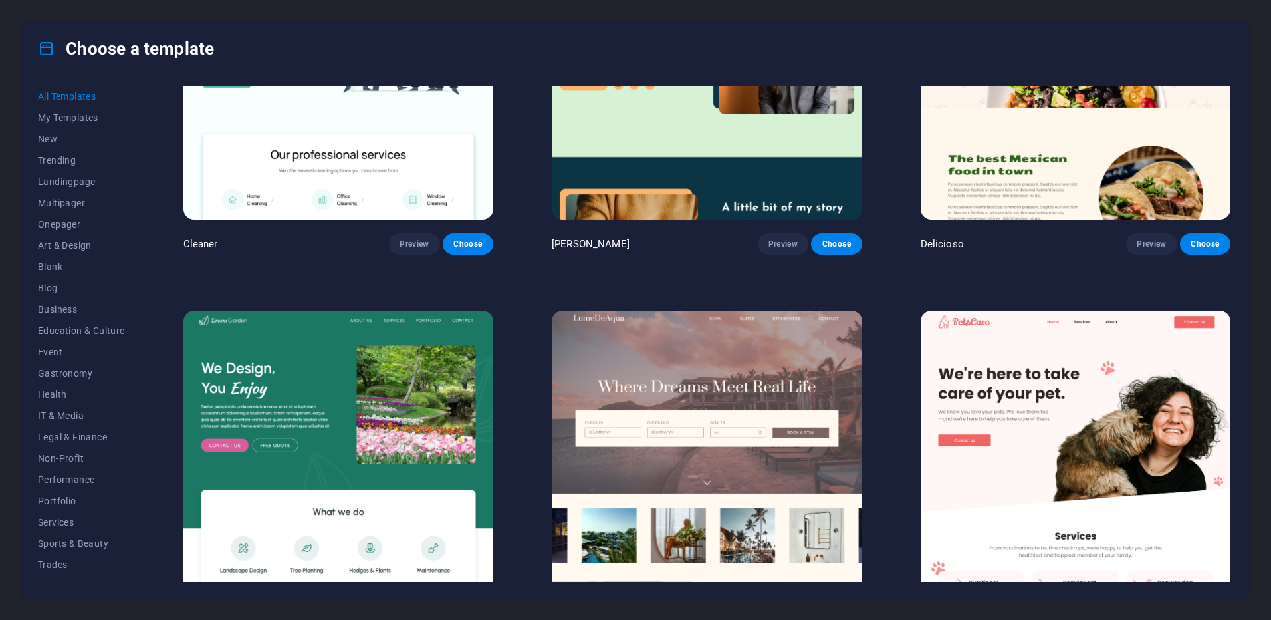
drag, startPoint x: 899, startPoint y: 341, endPoint x: 879, endPoint y: 357, distance: 25.0
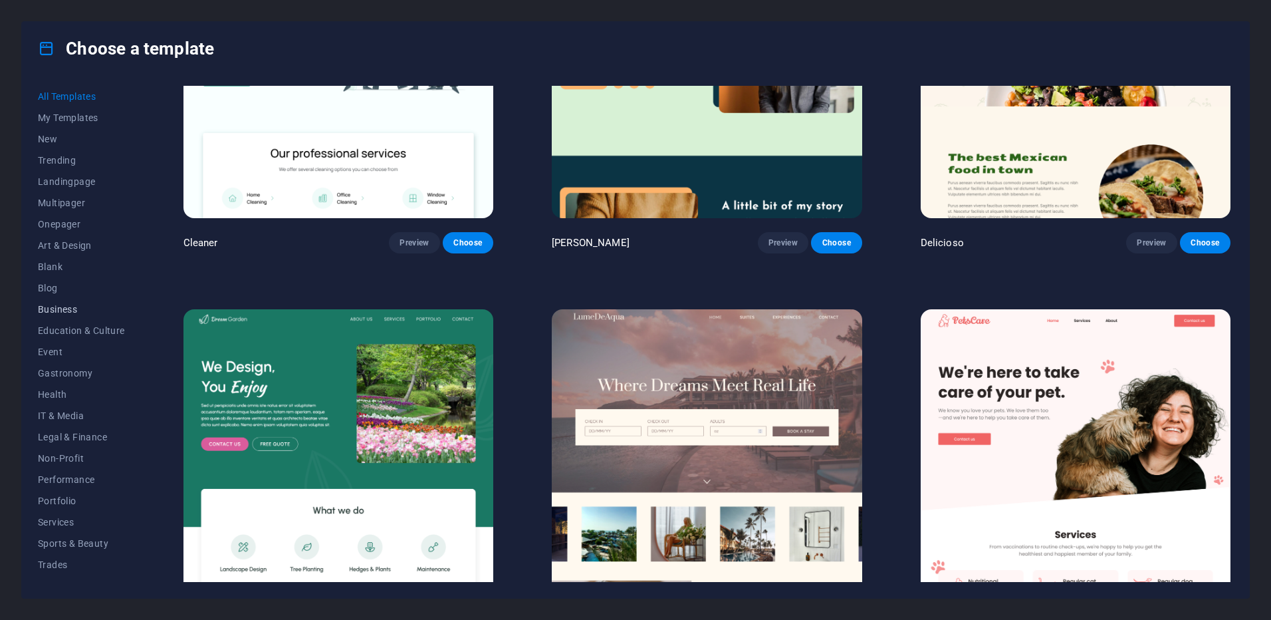
click at [75, 310] on span "Business" at bounding box center [81, 309] width 87 height 11
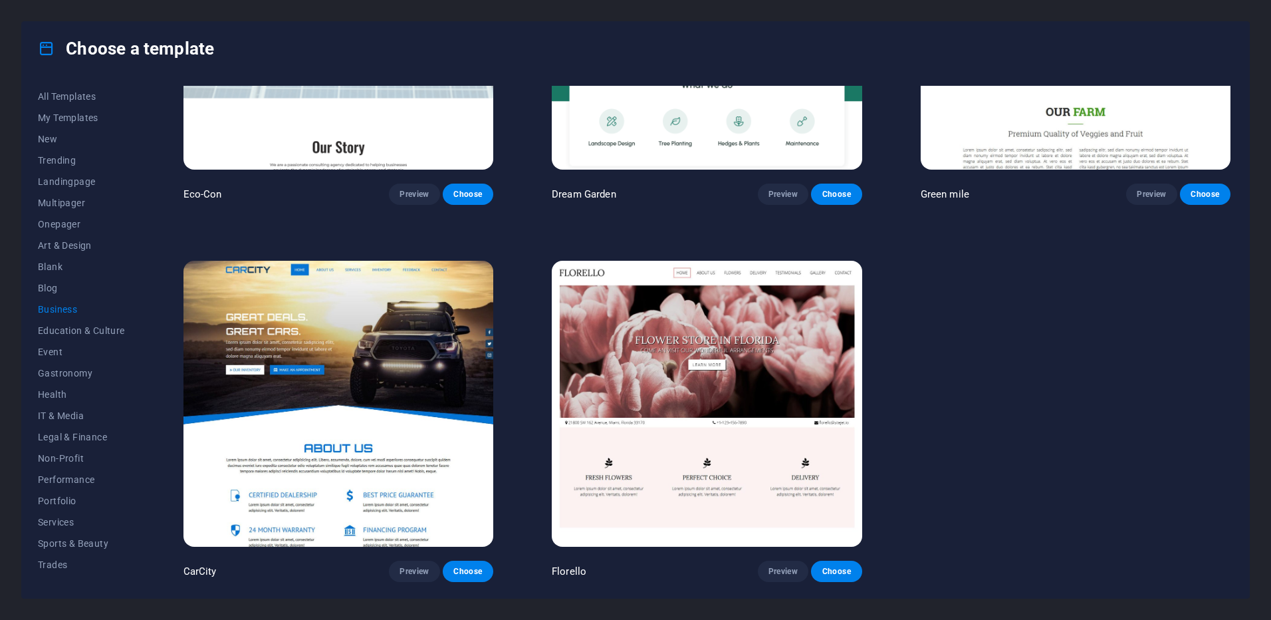
scroll to position [0, 0]
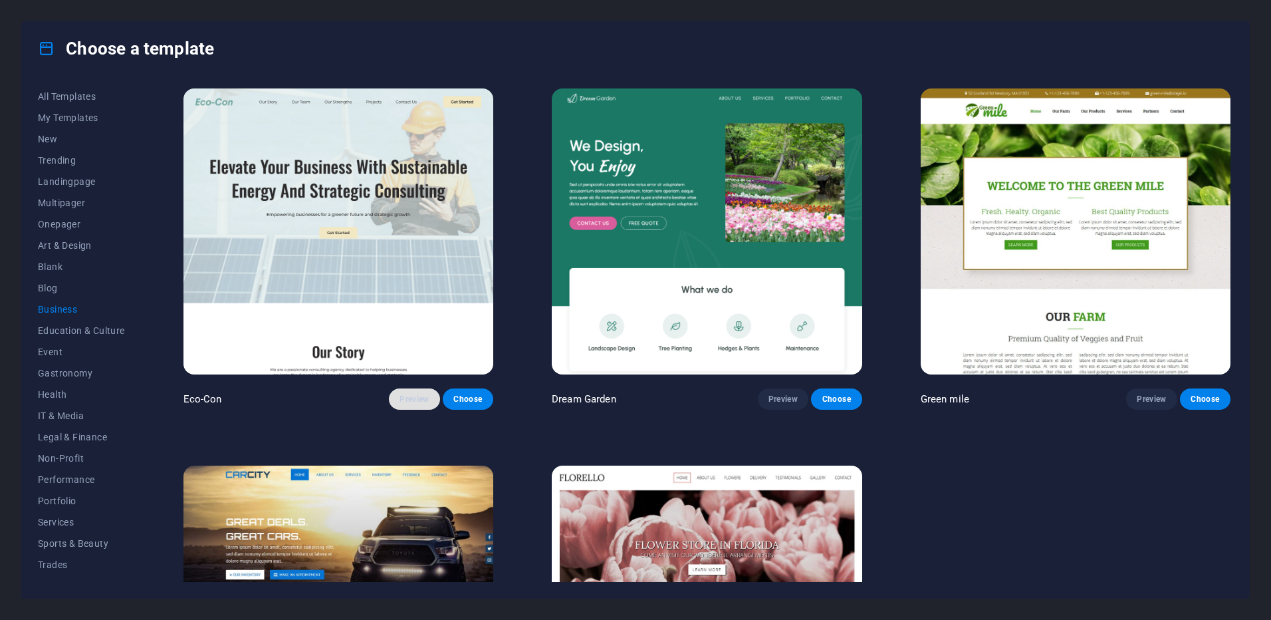
click at [429, 394] on span "Preview" at bounding box center [413, 399] width 29 height 11
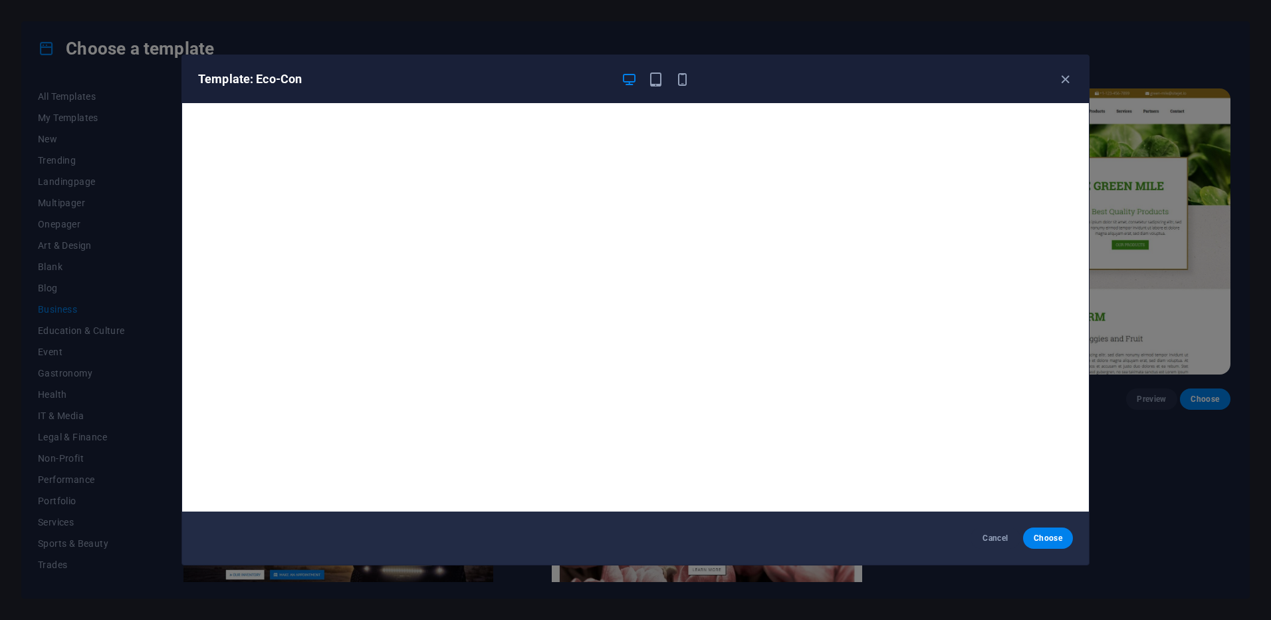
drag, startPoint x: 1061, startPoint y: 76, endPoint x: 1039, endPoint y: 17, distance: 63.1
click at [1062, 75] on icon "button" at bounding box center [1065, 79] width 15 height 15
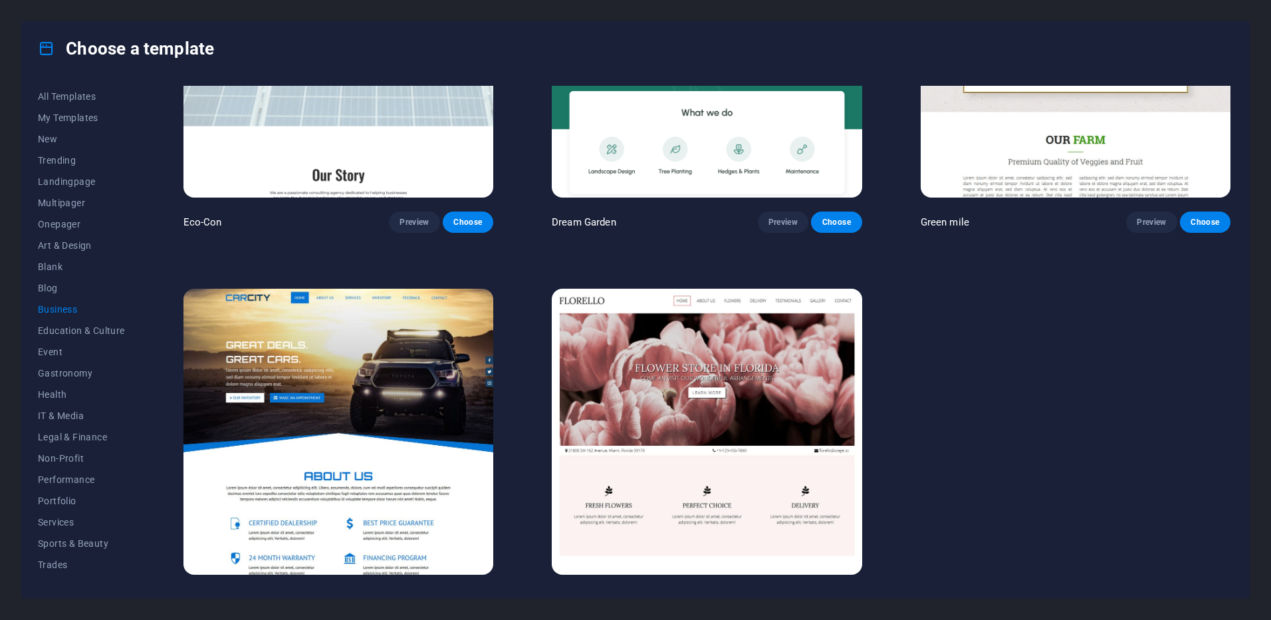
scroll to position [201, 0]
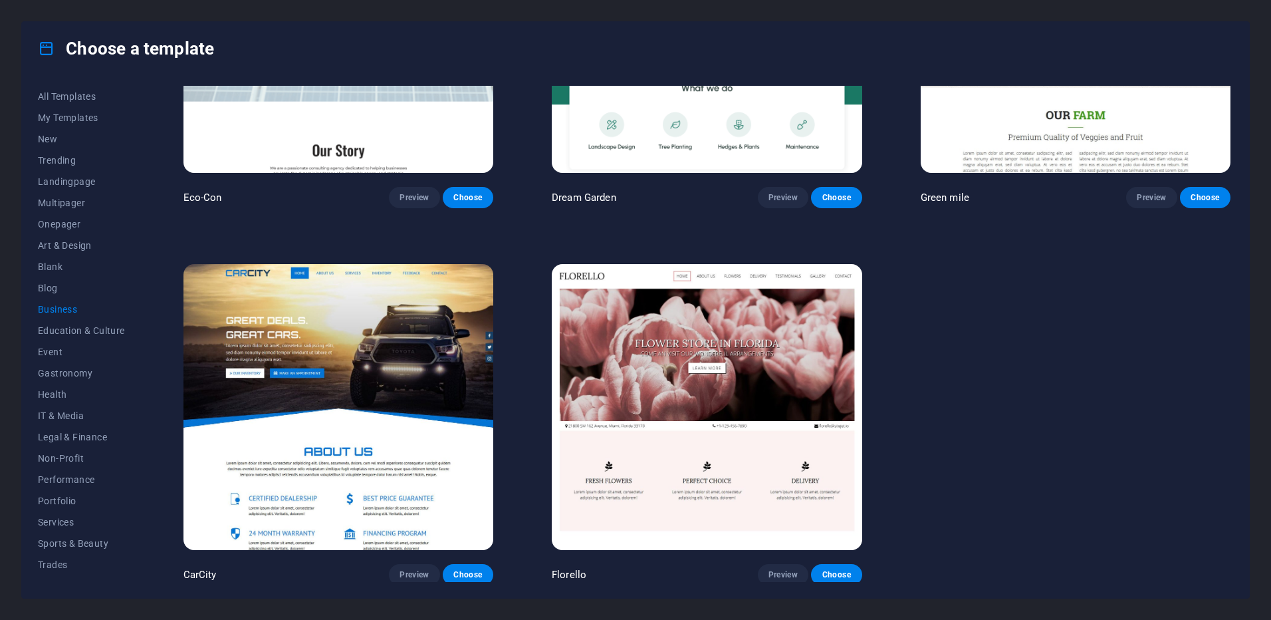
drag, startPoint x: 925, startPoint y: 374, endPoint x: 926, endPoint y: 480, distance: 105.7
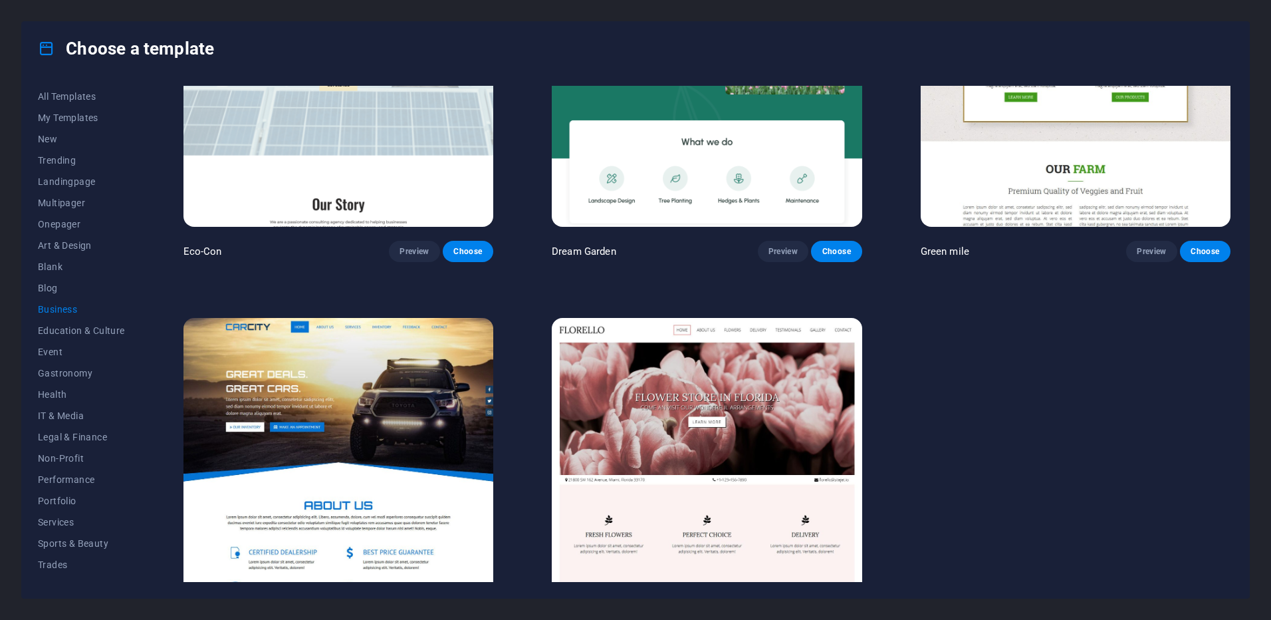
scroll to position [0, 0]
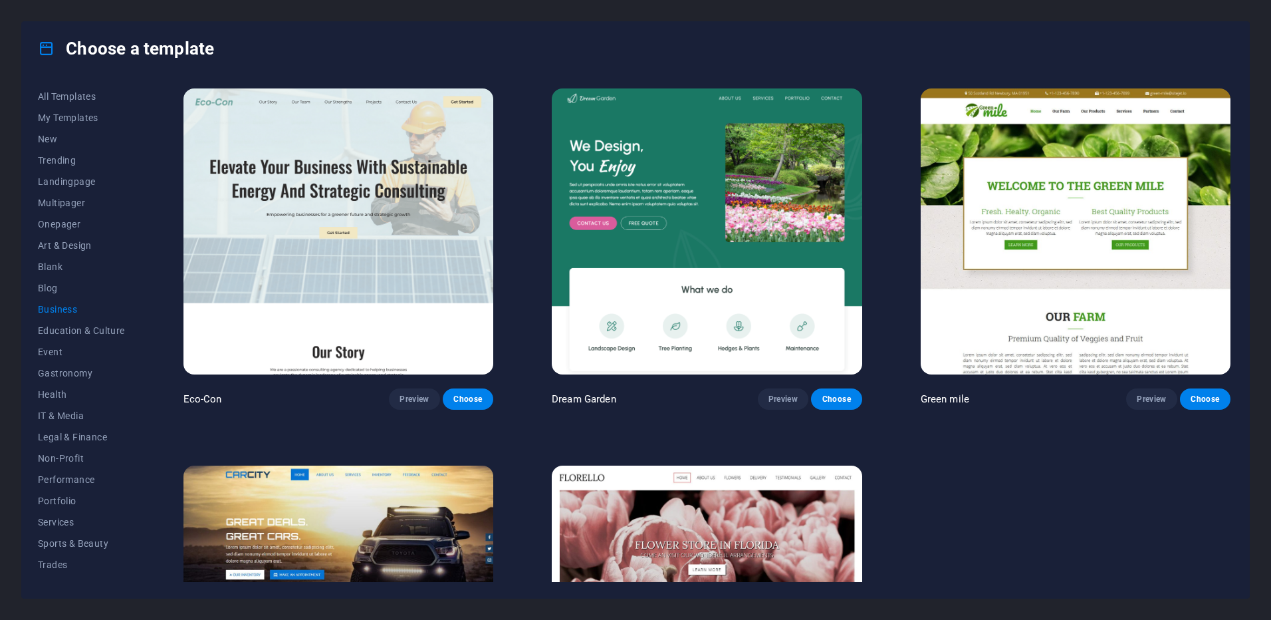
drag, startPoint x: 905, startPoint y: 390, endPoint x: 888, endPoint y: 277, distance: 113.6
click at [64, 411] on span "IT & Media" at bounding box center [81, 415] width 87 height 11
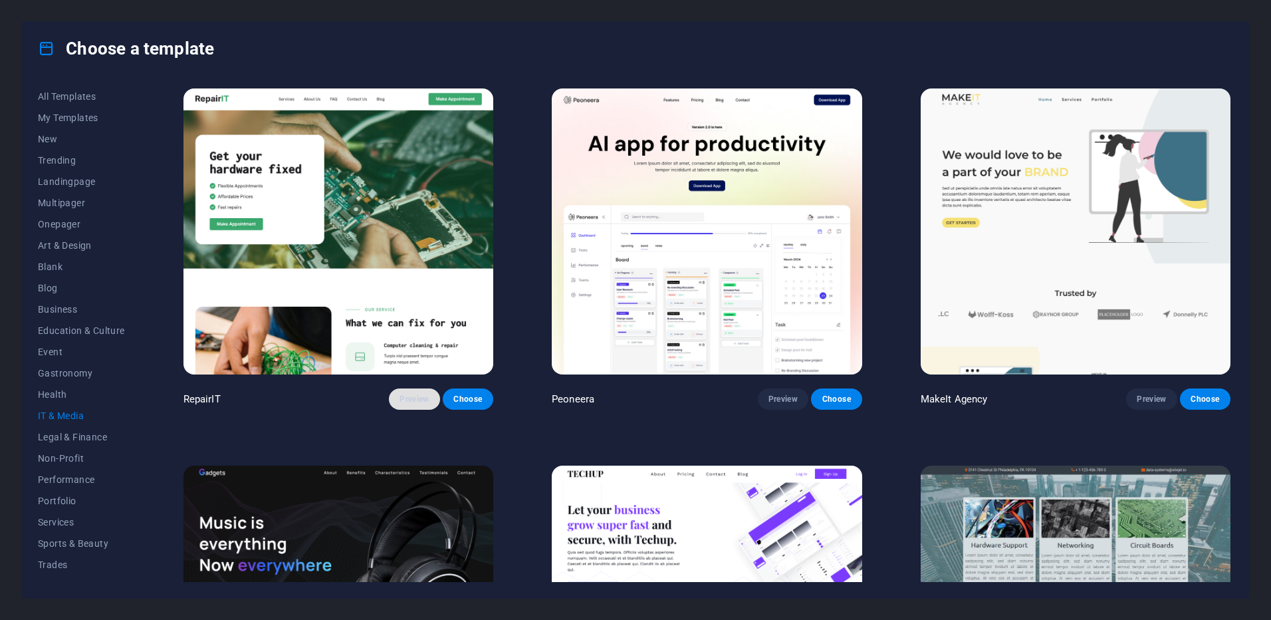
click at [396, 398] on button "Preview" at bounding box center [414, 398] width 51 height 21
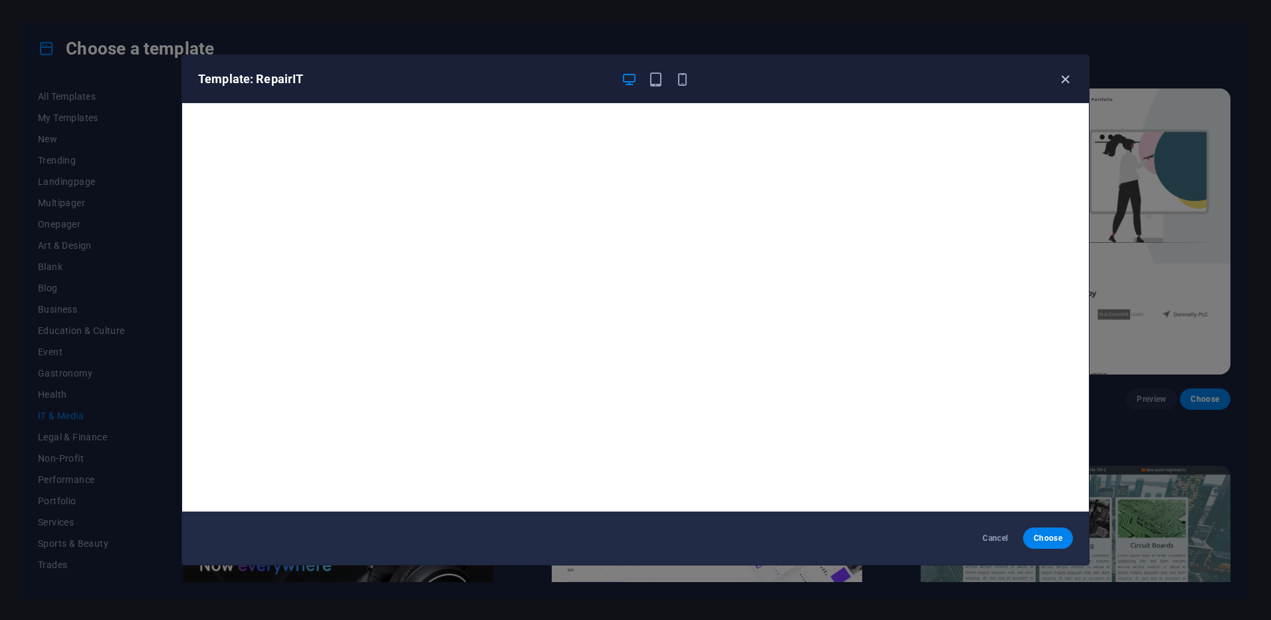
click at [1065, 80] on icon "button" at bounding box center [1065, 79] width 15 height 15
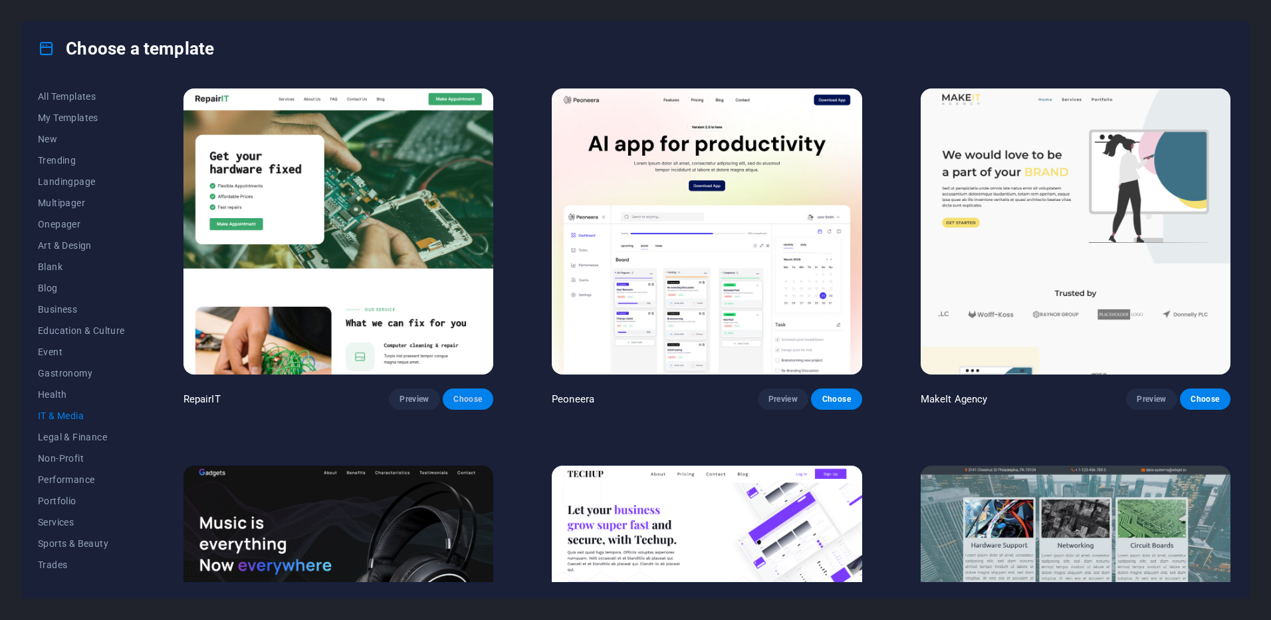
click at [467, 398] on span "Choose" at bounding box center [467, 399] width 29 height 11
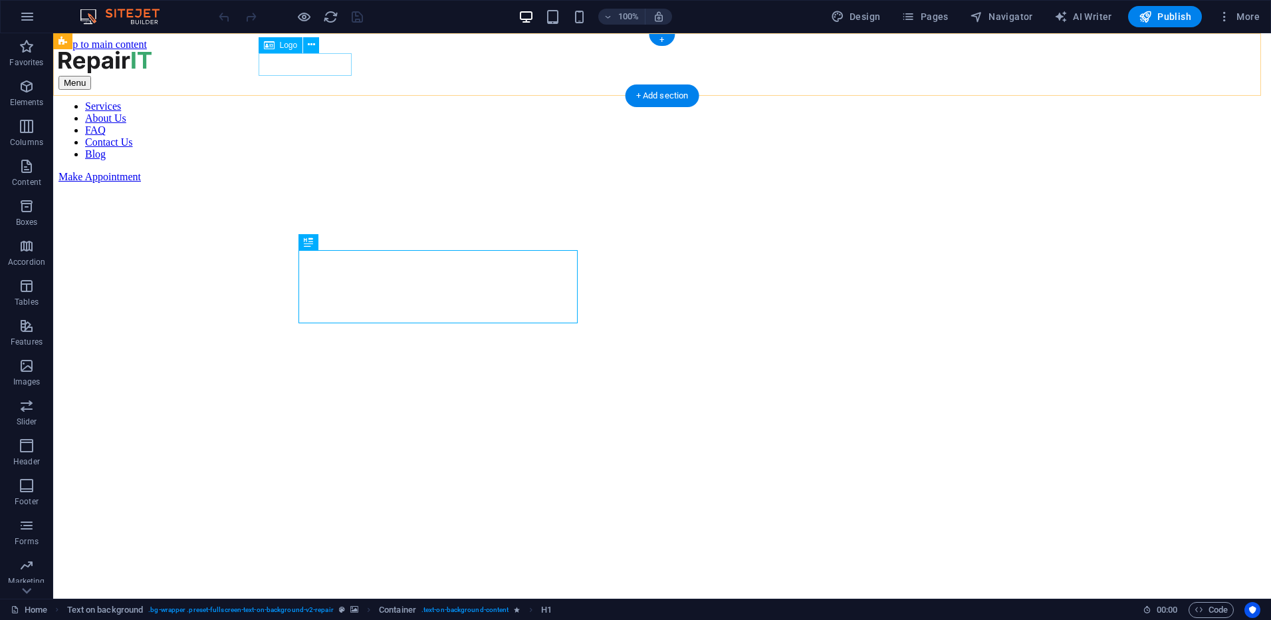
click at [296, 69] on div at bounding box center [661, 63] width 1207 height 25
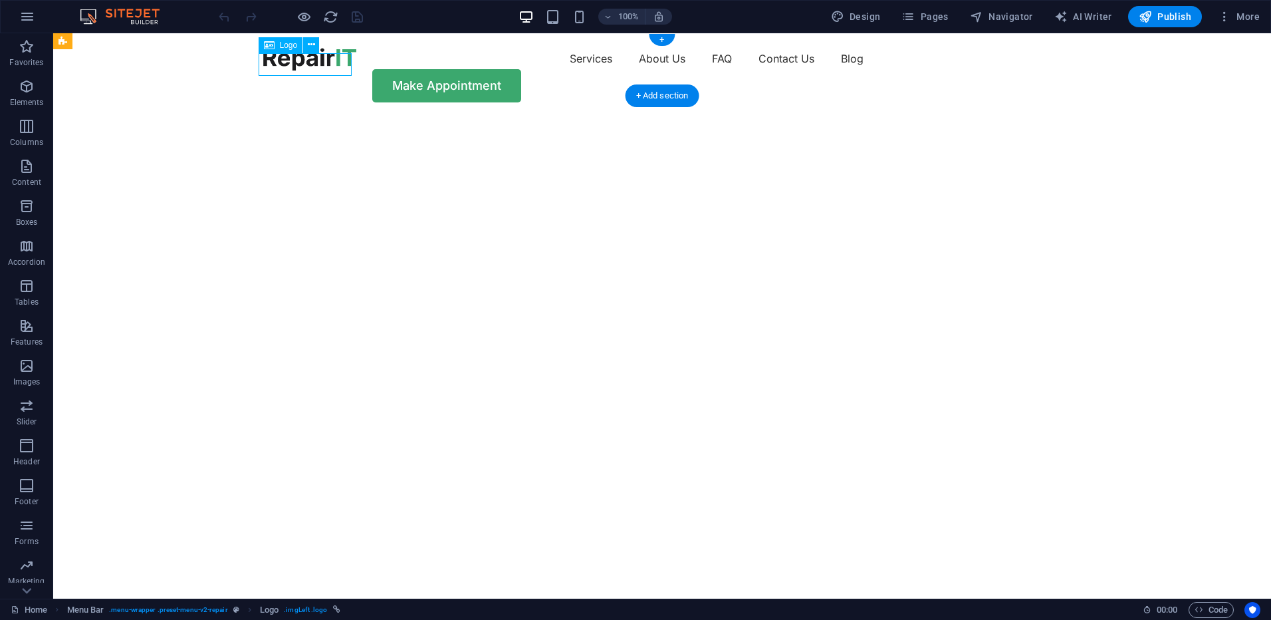
click at [317, 60] on div at bounding box center [309, 59] width 93 height 23
select select "px"
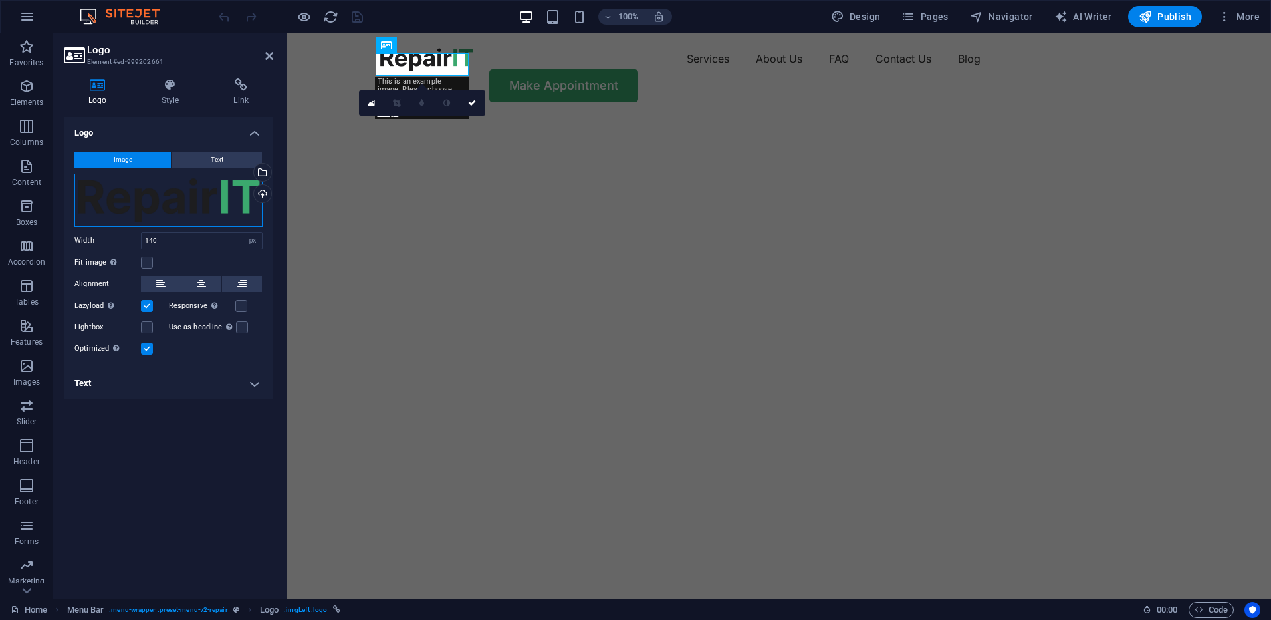
click at [193, 205] on div "Drag files here, click to choose files or select files from Files or our free s…" at bounding box center [168, 199] width 188 height 53
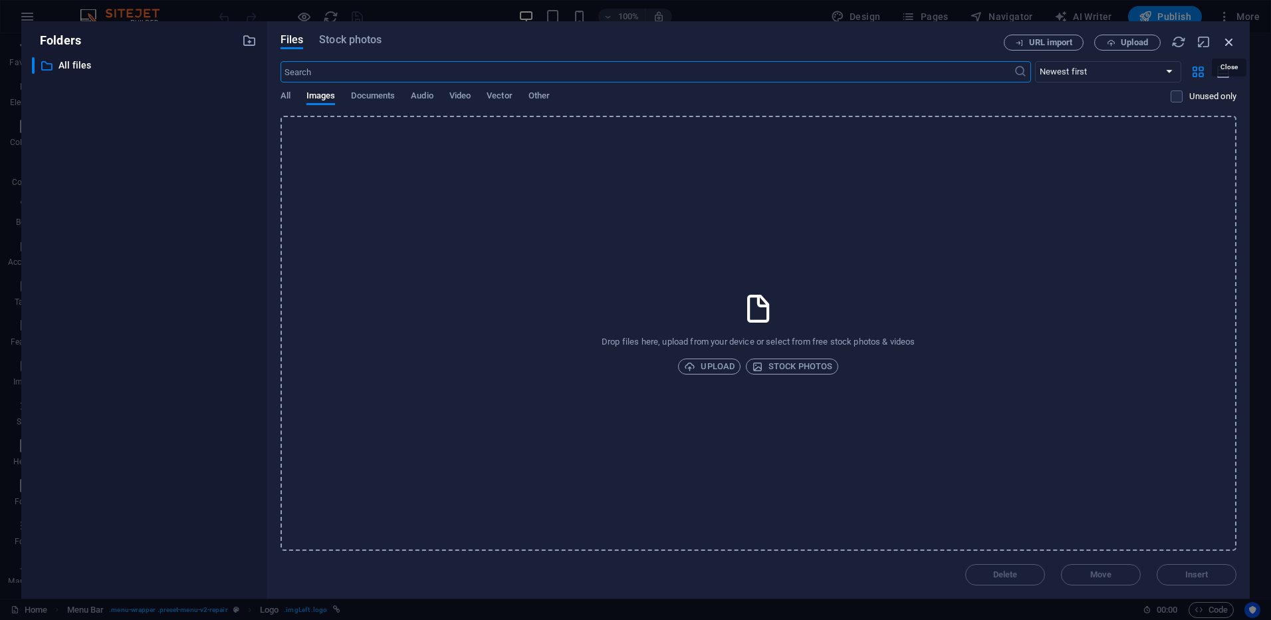
click at [1232, 44] on icon "button" at bounding box center [1229, 42] width 15 height 15
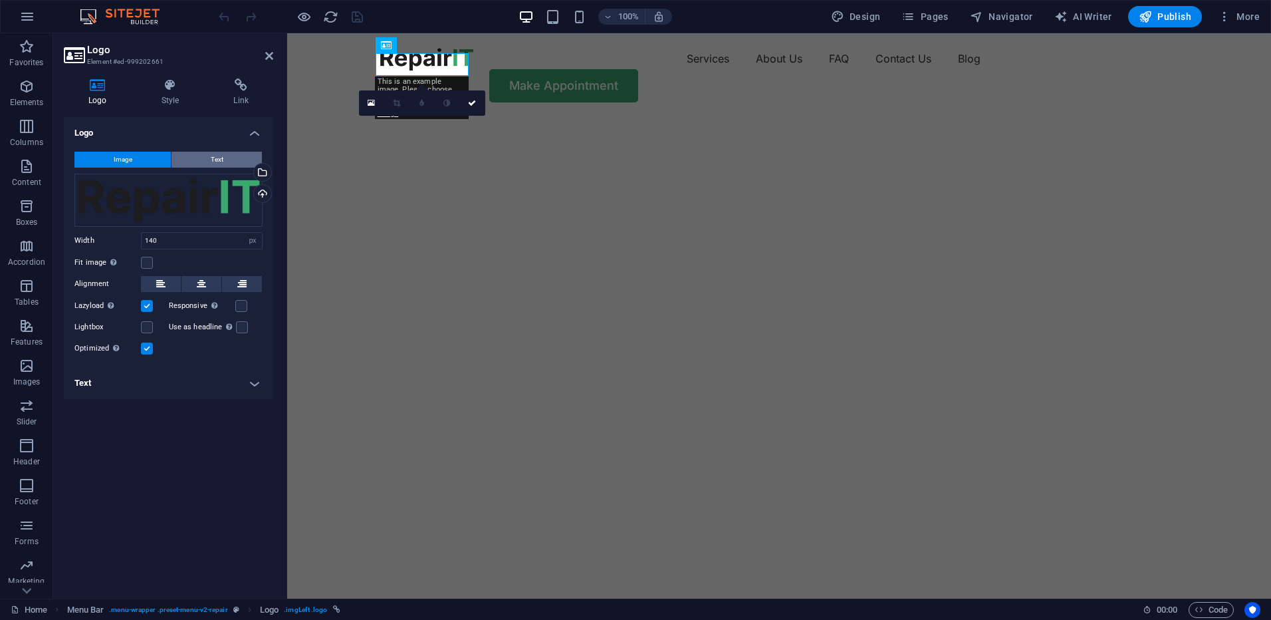
click at [199, 162] on button "Text" at bounding box center [216, 160] width 90 height 16
